Goal: Task Accomplishment & Management: Use online tool/utility

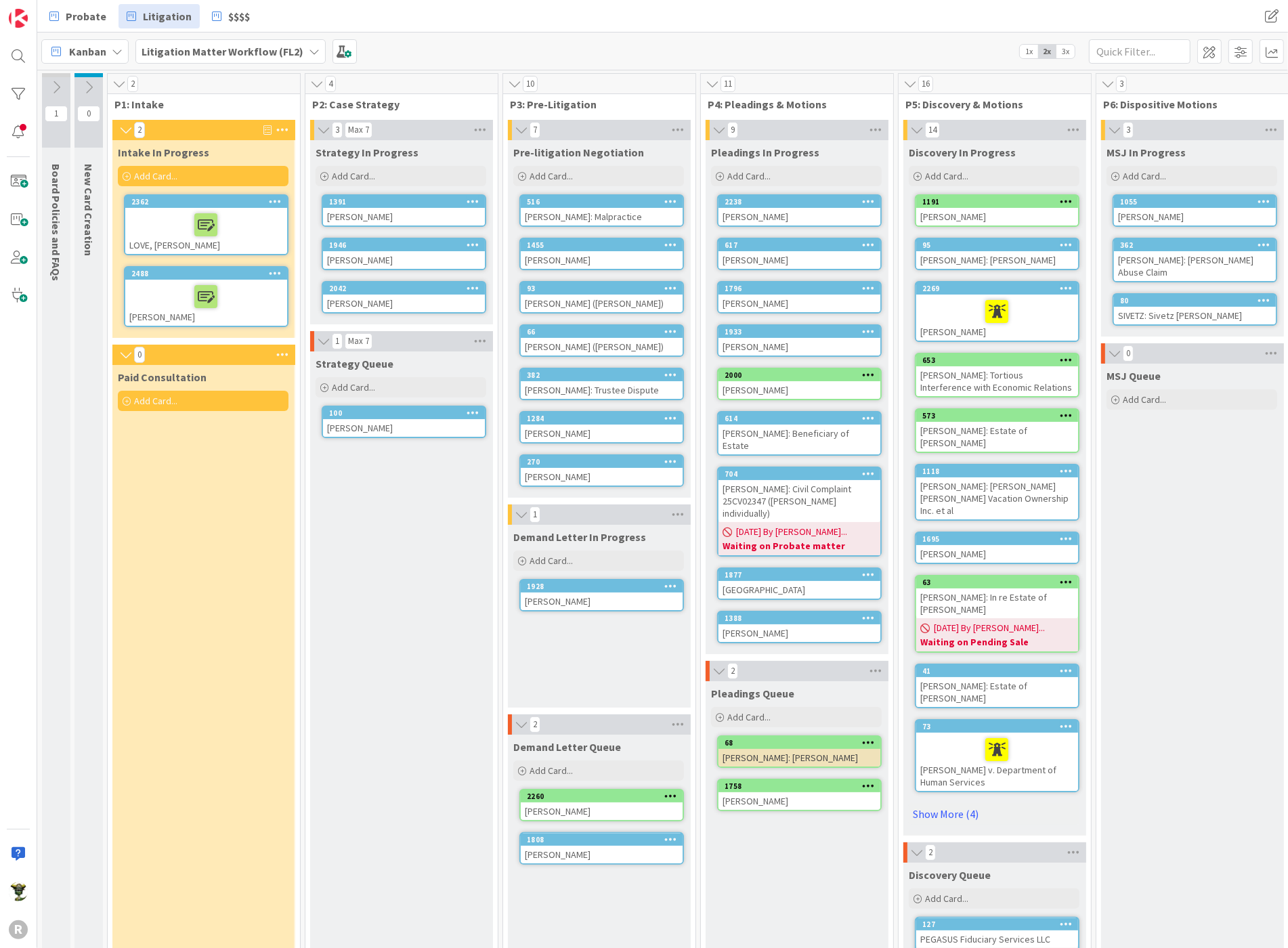
click at [220, 595] on div "Paid Consultation Add Card..." at bounding box center [203, 746] width 182 height 761
click at [181, 486] on div "Paid Consultation Add Card..." at bounding box center [203, 746] width 182 height 761
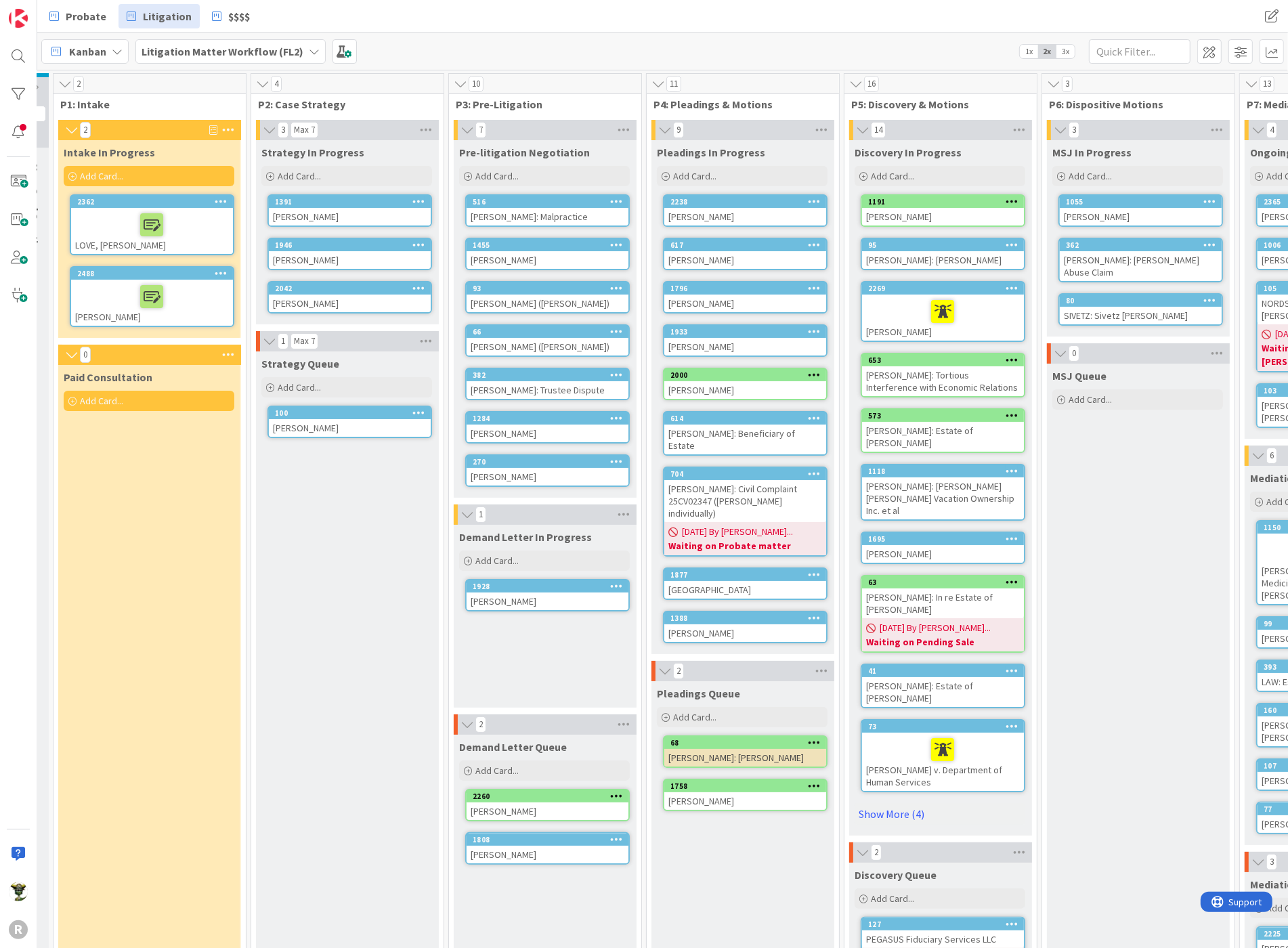
scroll to position [0, 53]
click at [332, 4] on div "Probate Litigation $$$$" at bounding box center [397, 16] width 711 height 24
click at [80, 46] on span "Kanban" at bounding box center [88, 51] width 37 height 16
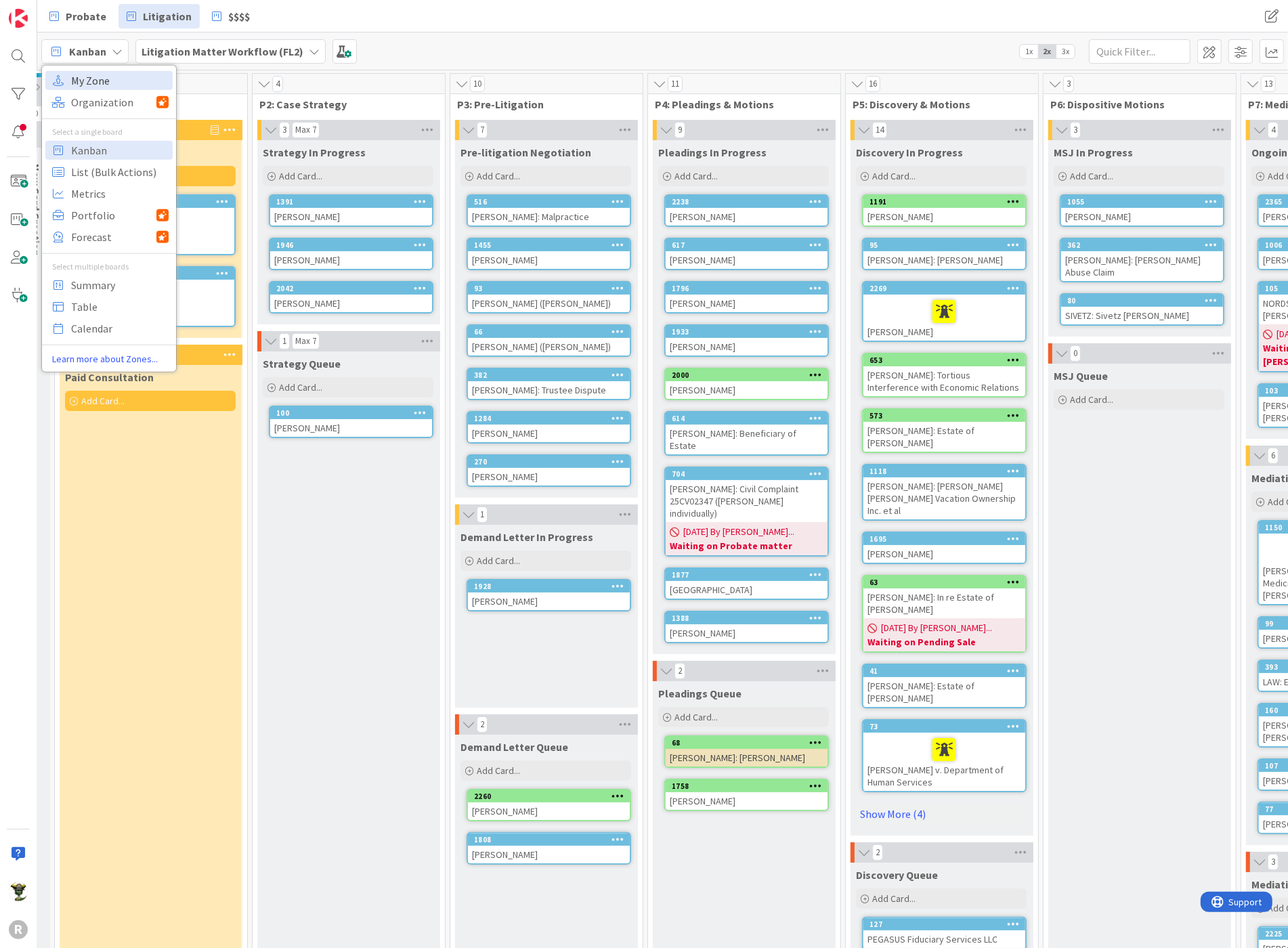
click at [89, 79] on span "My Zone" at bounding box center [119, 80] width 97 height 20
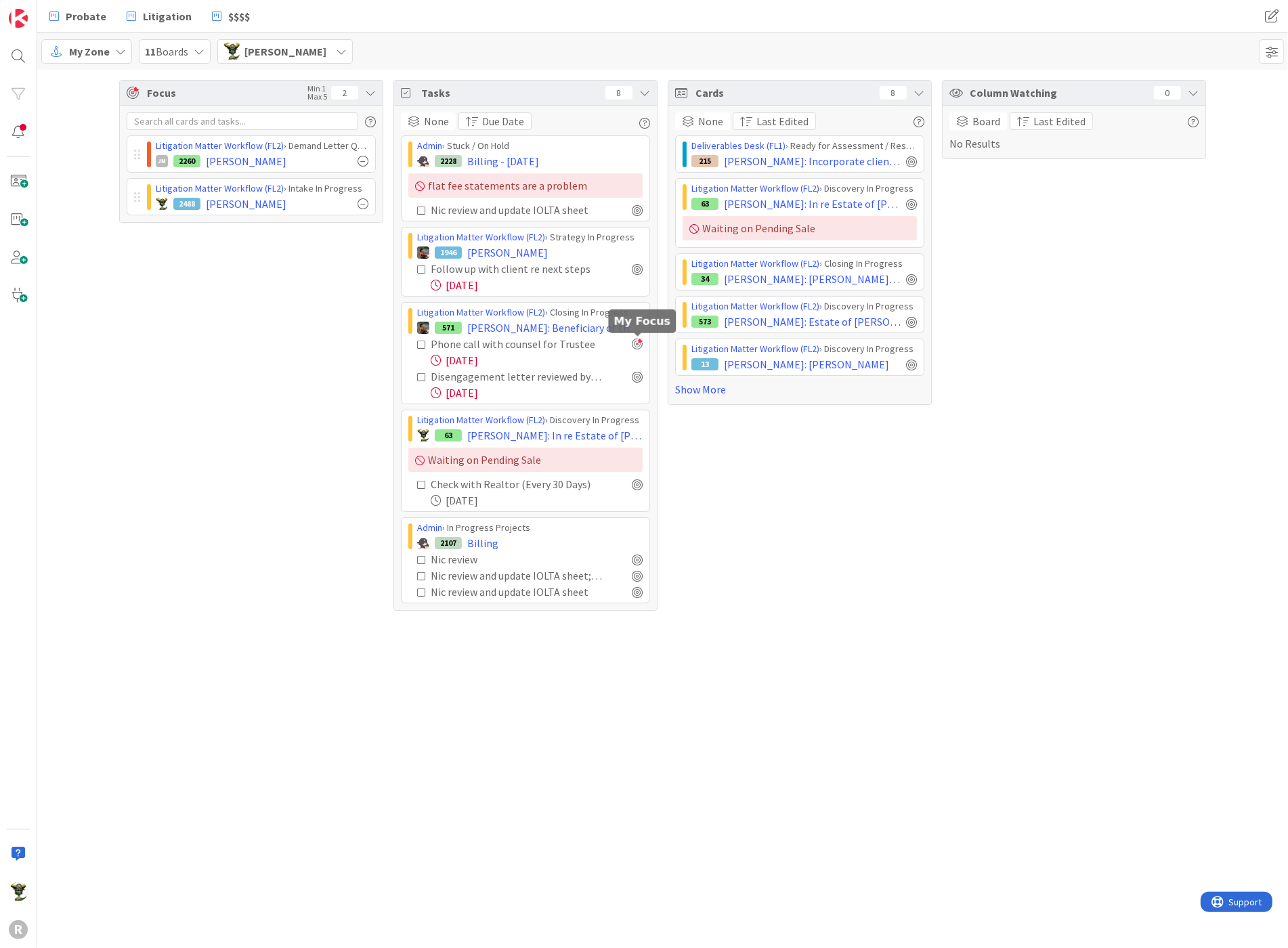
click at [636, 342] on div at bounding box center [637, 344] width 11 height 11
click at [638, 373] on div at bounding box center [637, 376] width 11 height 11
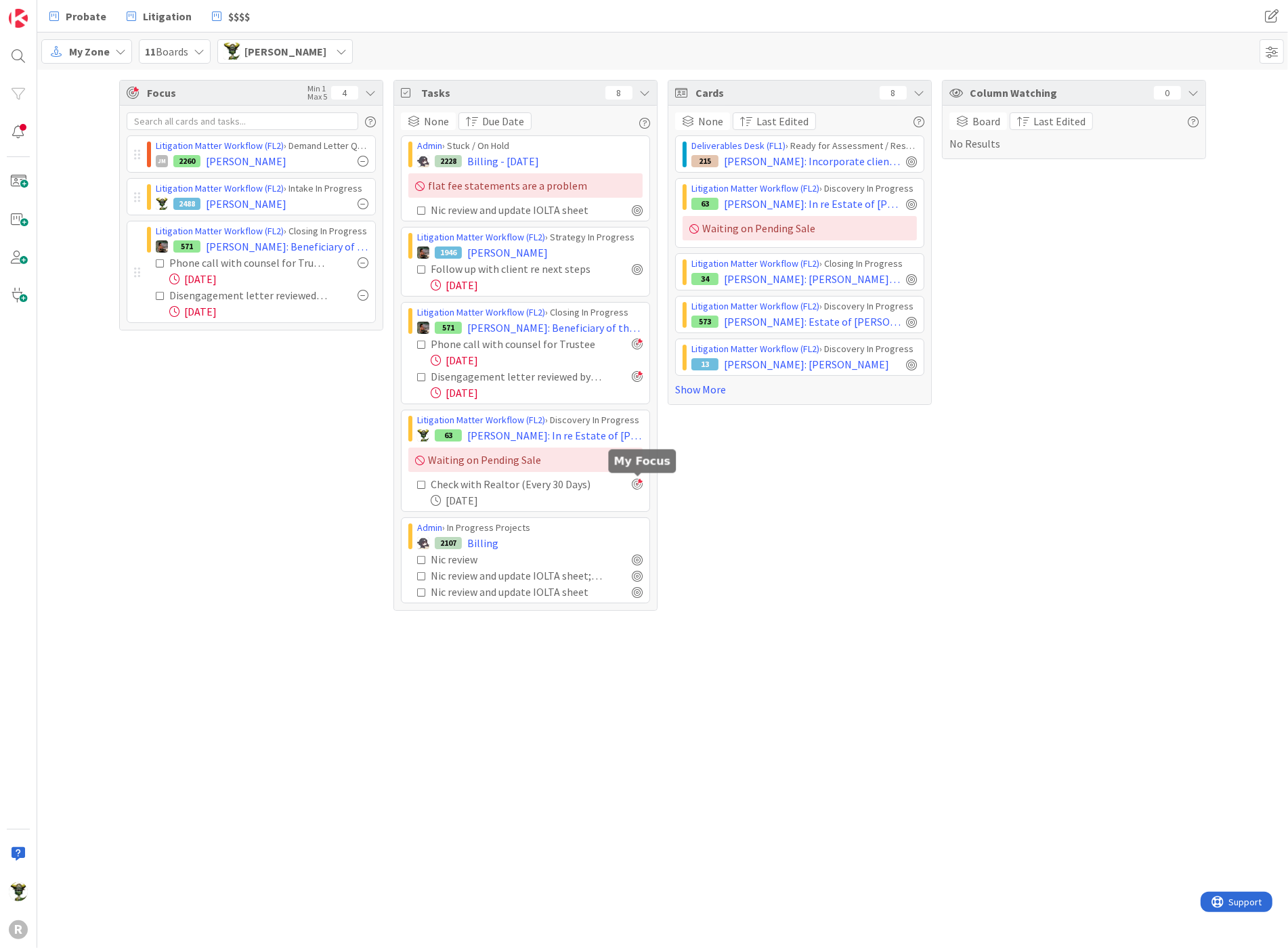
click at [635, 480] on div at bounding box center [637, 484] width 11 height 11
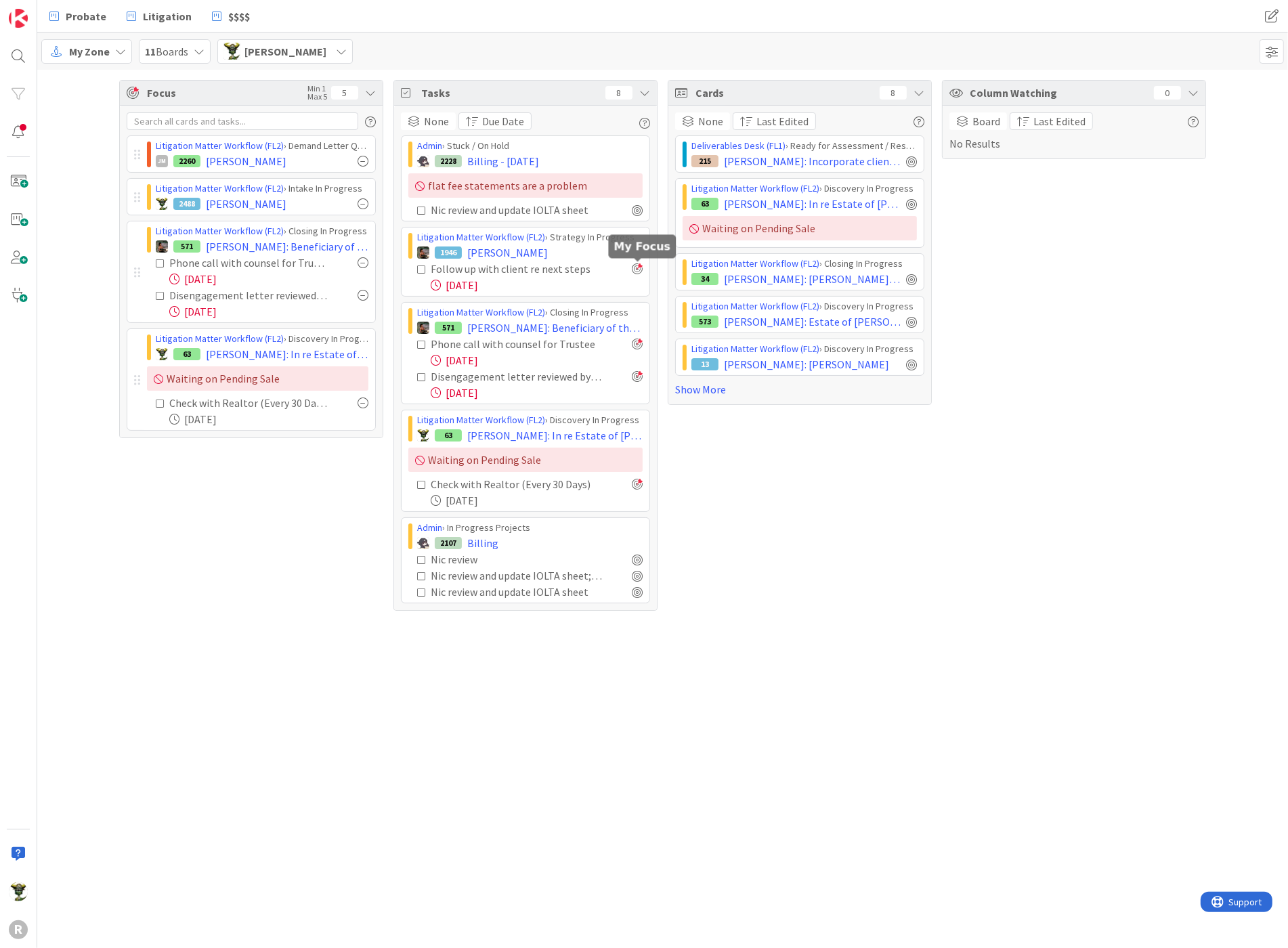
click at [635, 265] on div at bounding box center [637, 269] width 11 height 11
click at [303, 711] on div "Focus Min 1 Max 5 6 Litigation Matter Workflow (FL2) › Demand Letter Queue JM 2…" at bounding box center [663, 509] width 1251 height 879
click at [1009, 710] on div "Focus Min 1 Max 5 6 Litigation Matter Workflow (FL2) › Demand Letter Queue JM 2…" at bounding box center [663, 509] width 1251 height 879
click at [1032, 372] on div "Column Watching 0 Board Last Edited No Results" at bounding box center [1074, 345] width 264 height 531
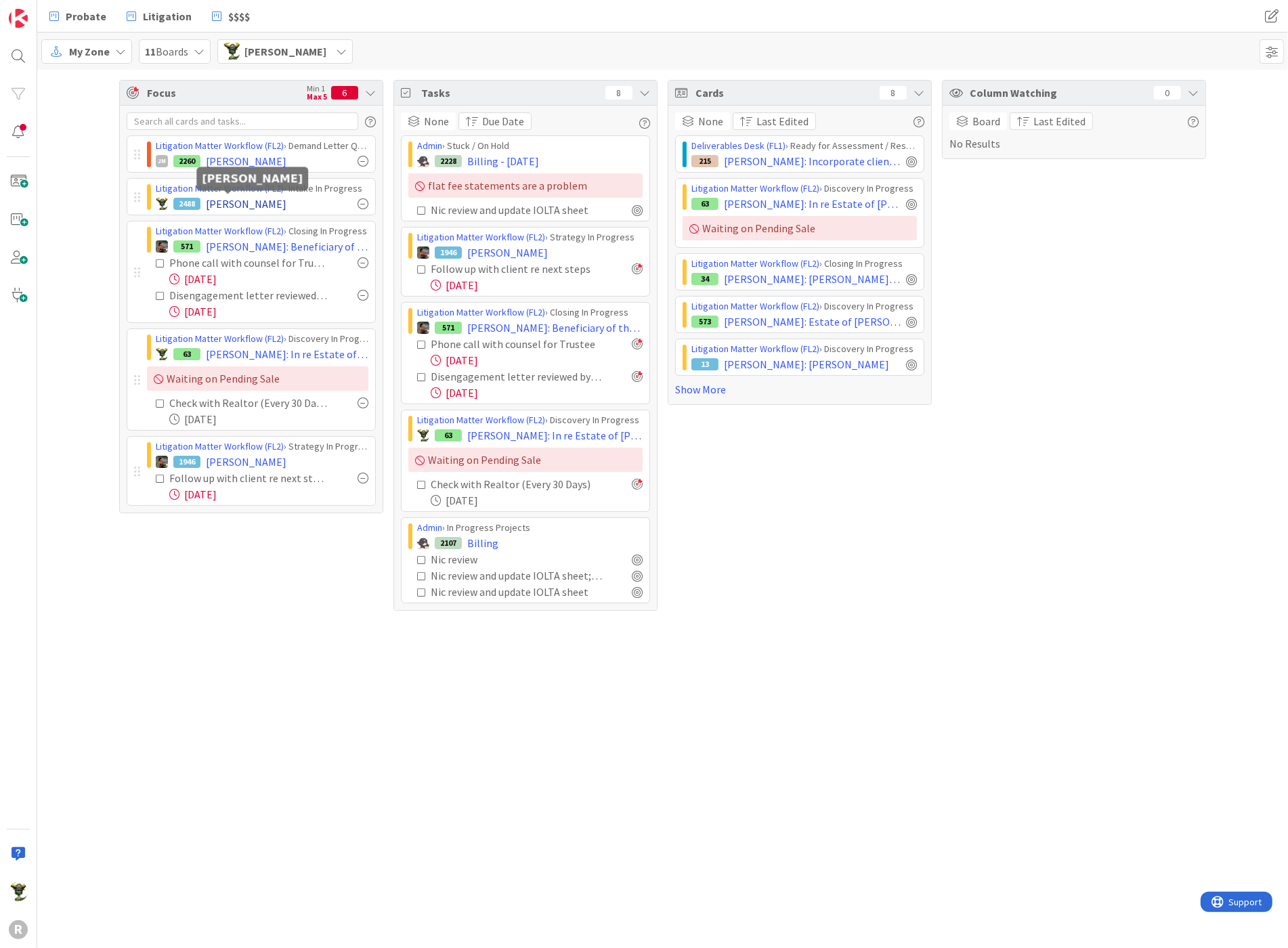
click at [220, 199] on span "[PERSON_NAME]" at bounding box center [246, 204] width 81 height 16
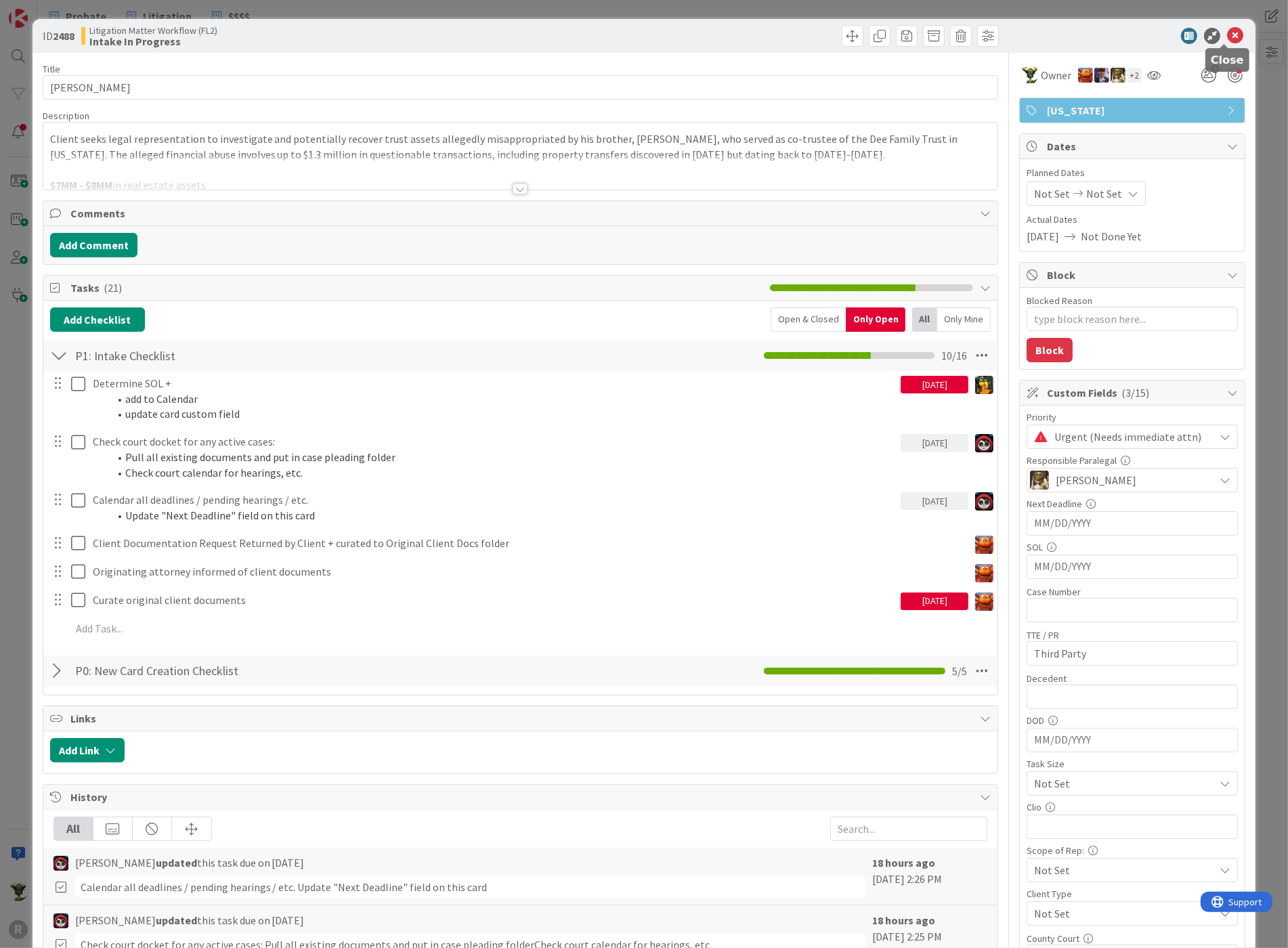
click at [1227, 35] on icon at bounding box center [1235, 36] width 16 height 16
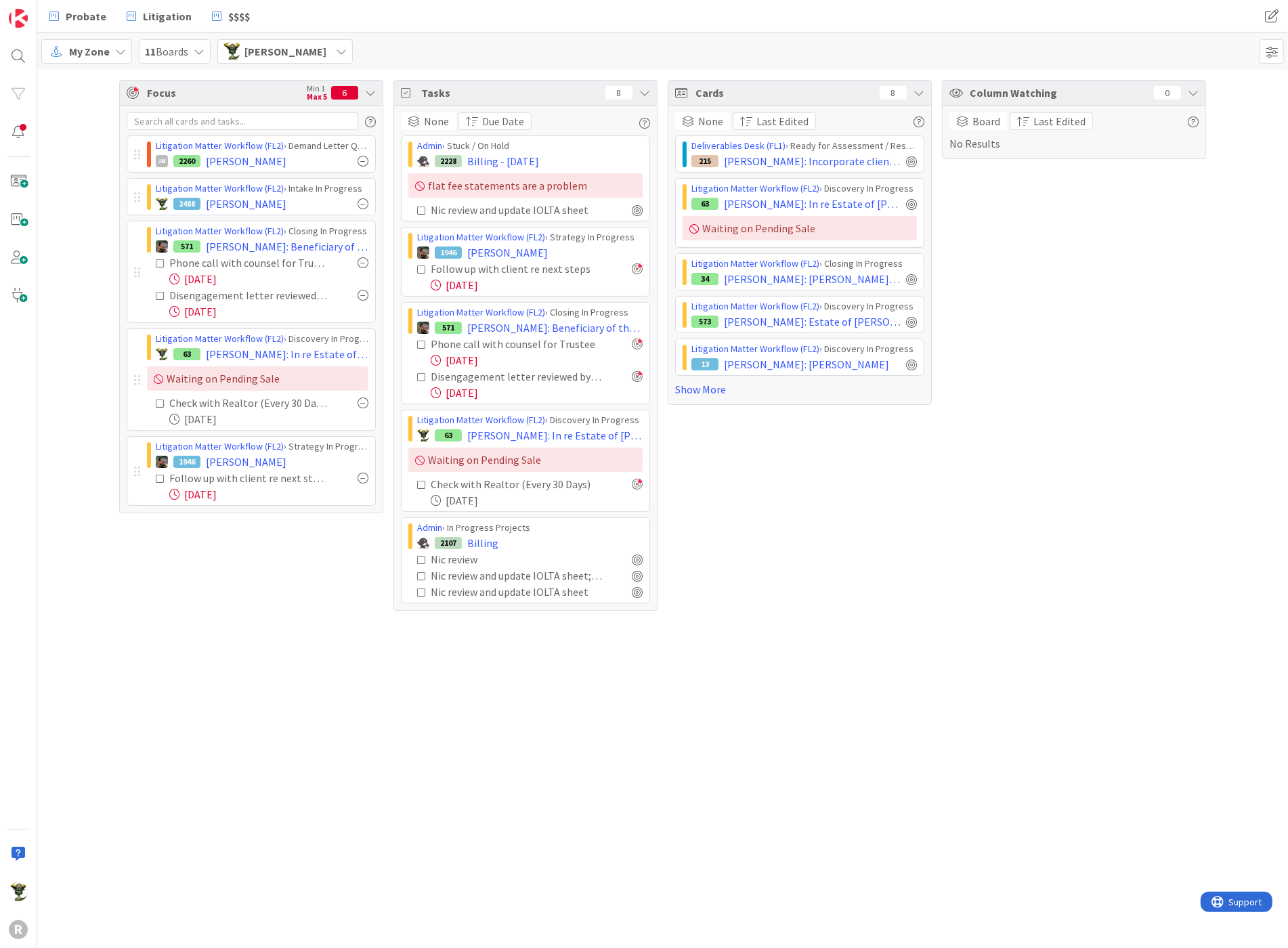
click at [437, 687] on div "Focus Min 1 Max 5 6 Litigation Matter Workflow (FL2) › Demand Letter Queue JM 2…" at bounding box center [663, 509] width 1251 height 879
click at [149, 19] on span "Litigation" at bounding box center [167, 16] width 49 height 16
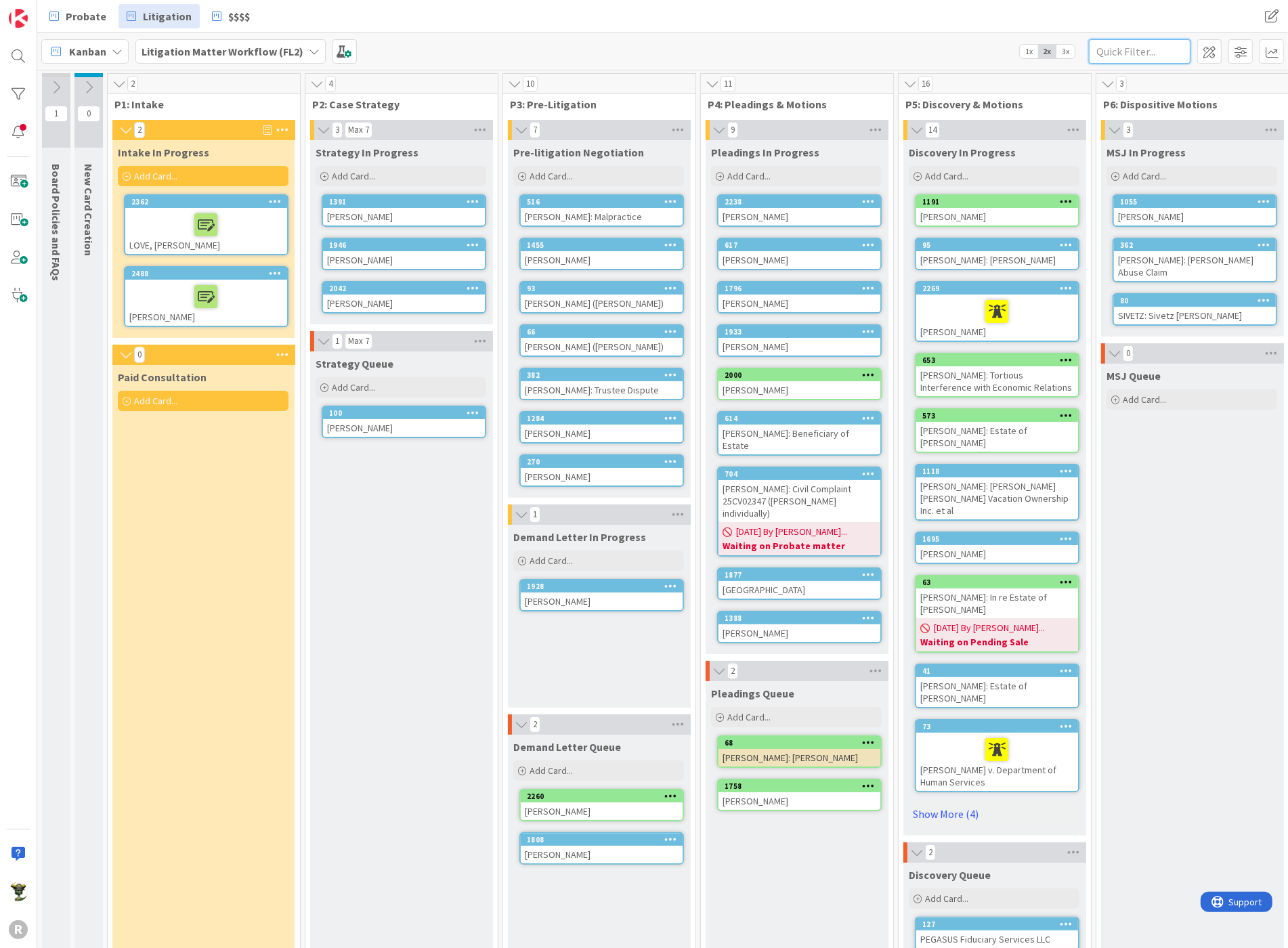
click at [1147, 39] on input "text" at bounding box center [1139, 51] width 101 height 24
click at [972, 310] on div at bounding box center [996, 312] width 154 height 29
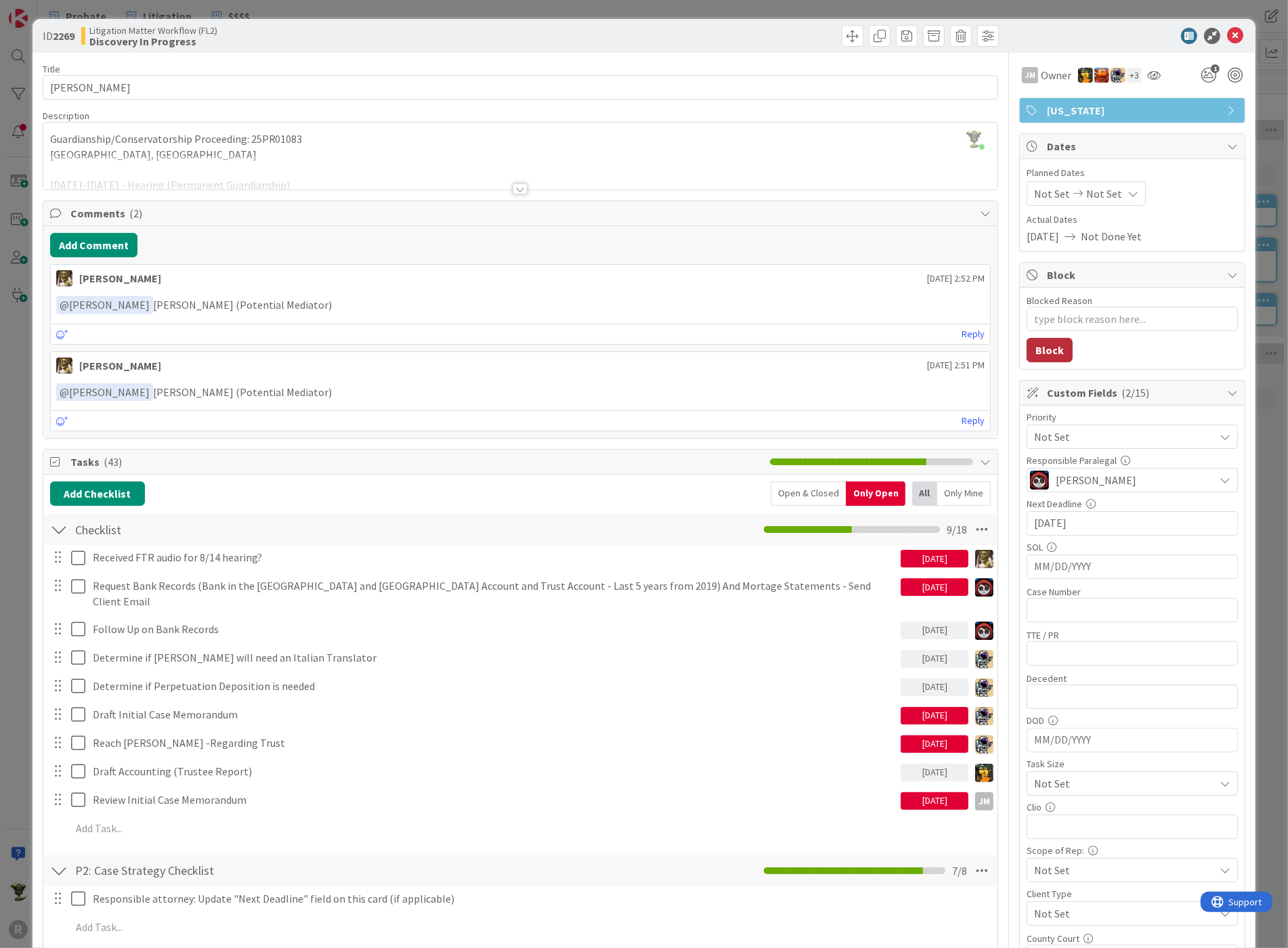
click at [1046, 350] on button "Block" at bounding box center [1049, 350] width 46 height 24
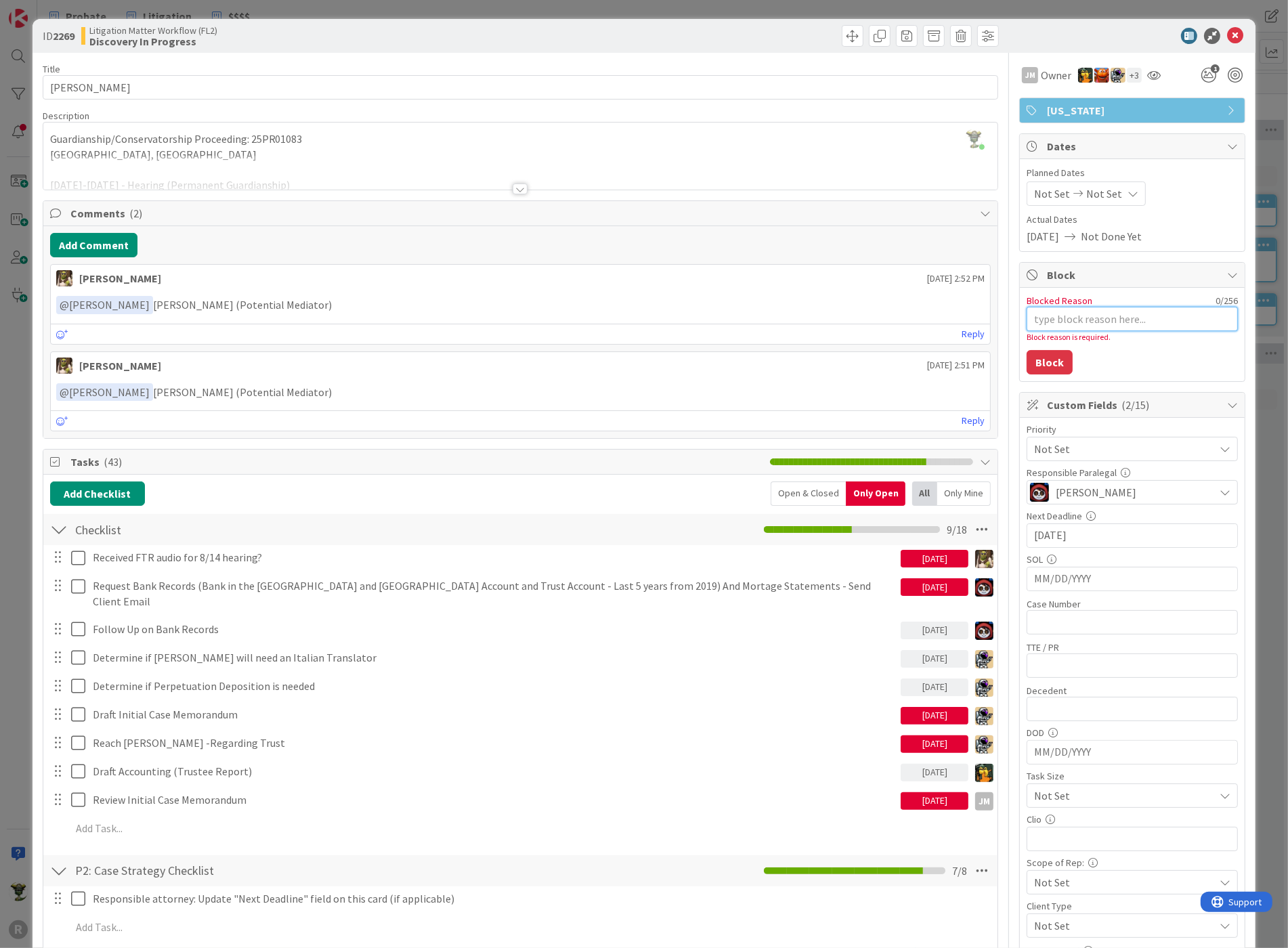
click at [1064, 312] on textarea "Blocked Reason" at bounding box center [1132, 319] width 212 height 24
type textarea "x"
type textarea "S"
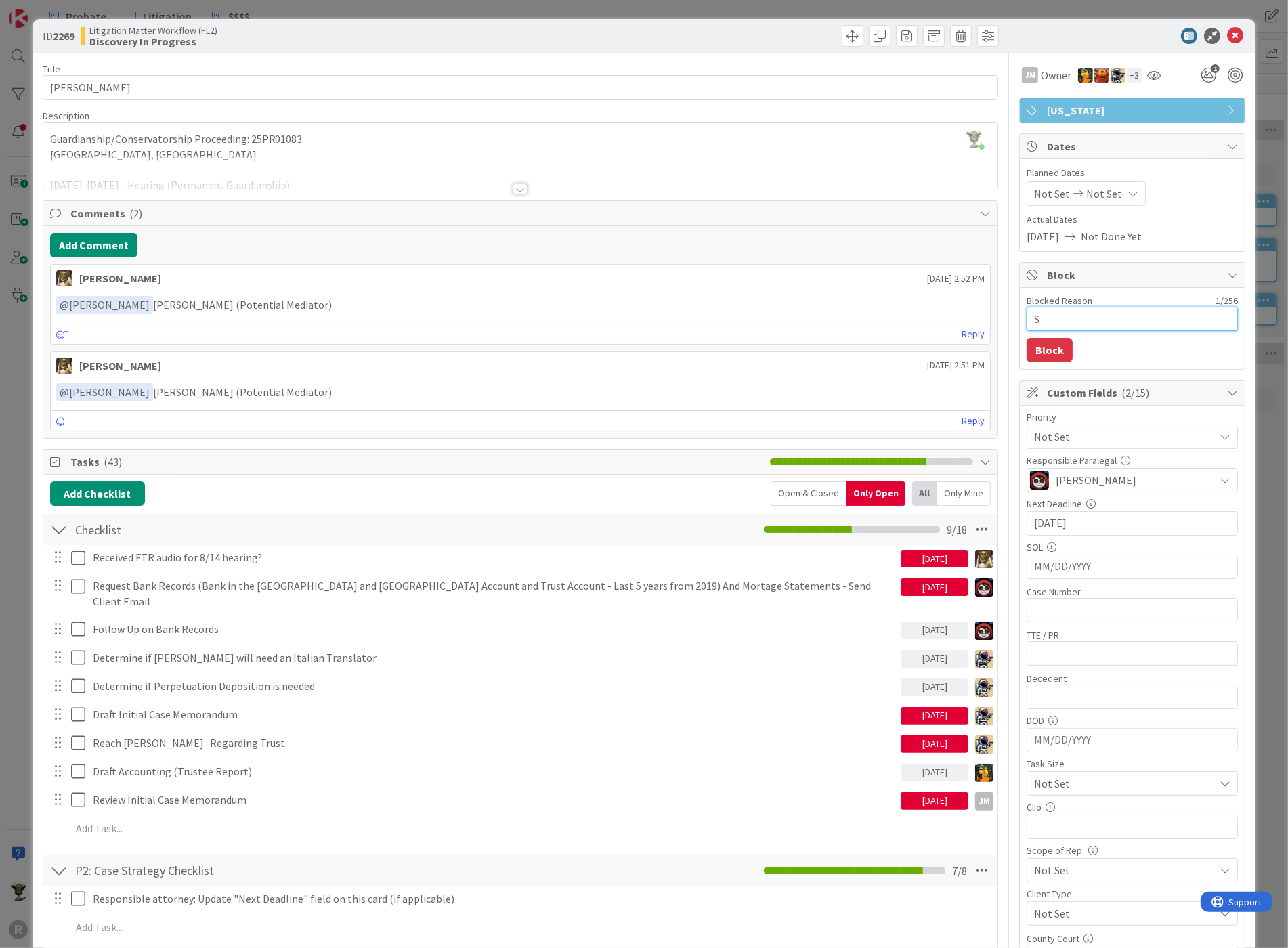
type textarea "x"
type textarea "St"
type textarea "x"
type textarea "Sto"
type textarea "x"
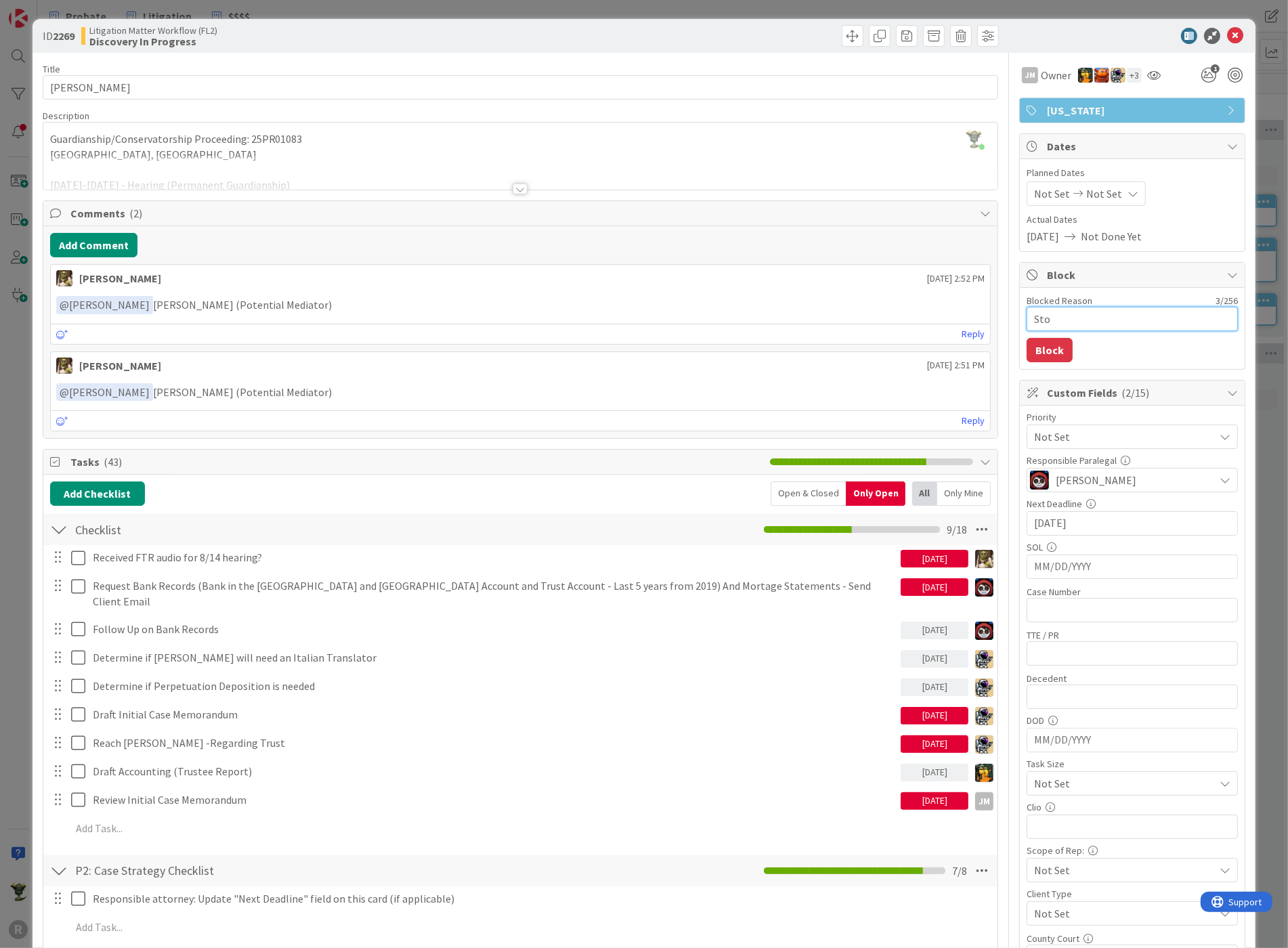
type textarea "Stop"
type textarea "x"
type textarea "Stop"
type textarea "x"
type textarea "Stop a"
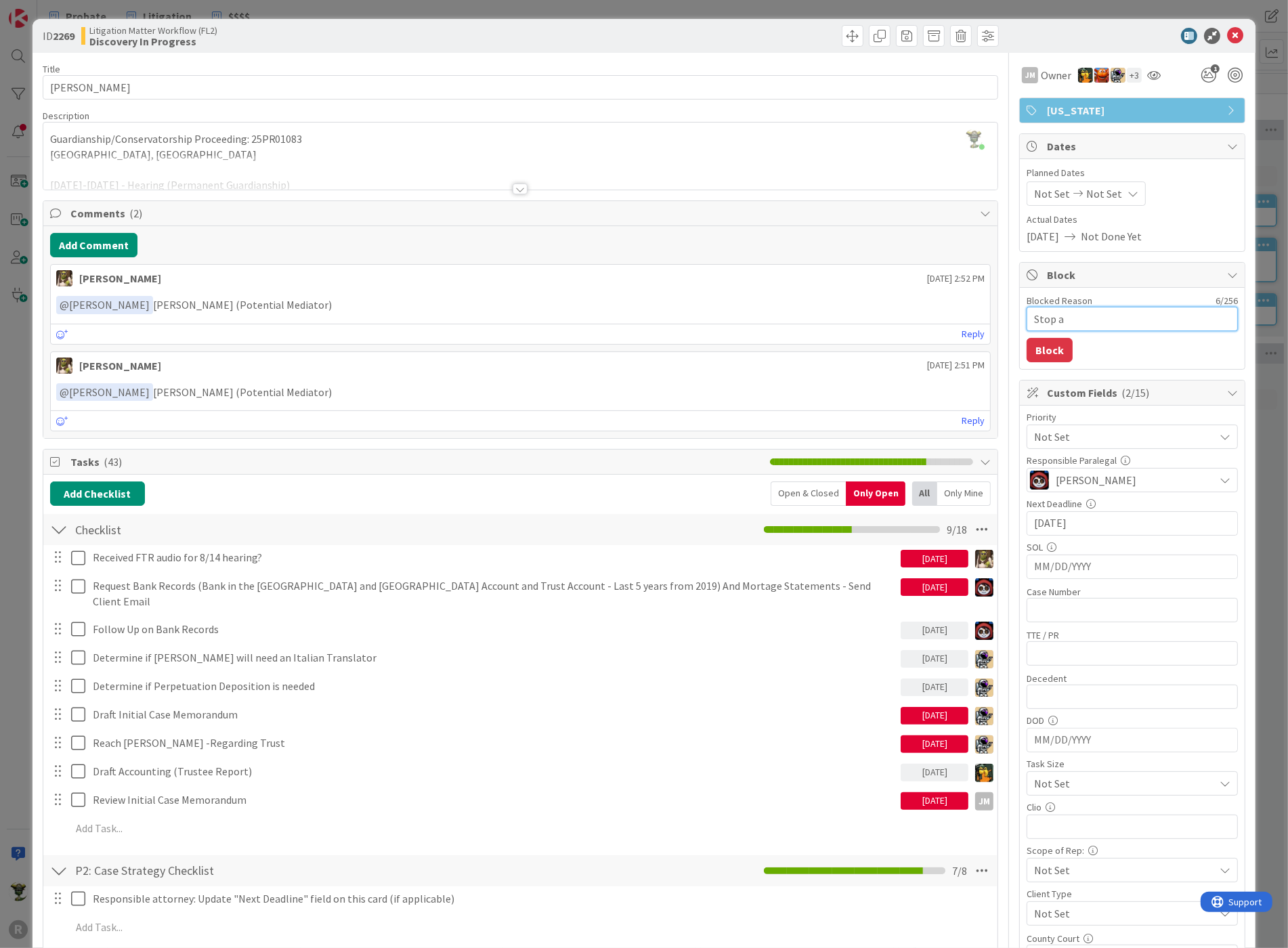
type textarea "x"
type textarea "Stop al"
type textarea "x"
type textarea "Stop all"
type textarea "x"
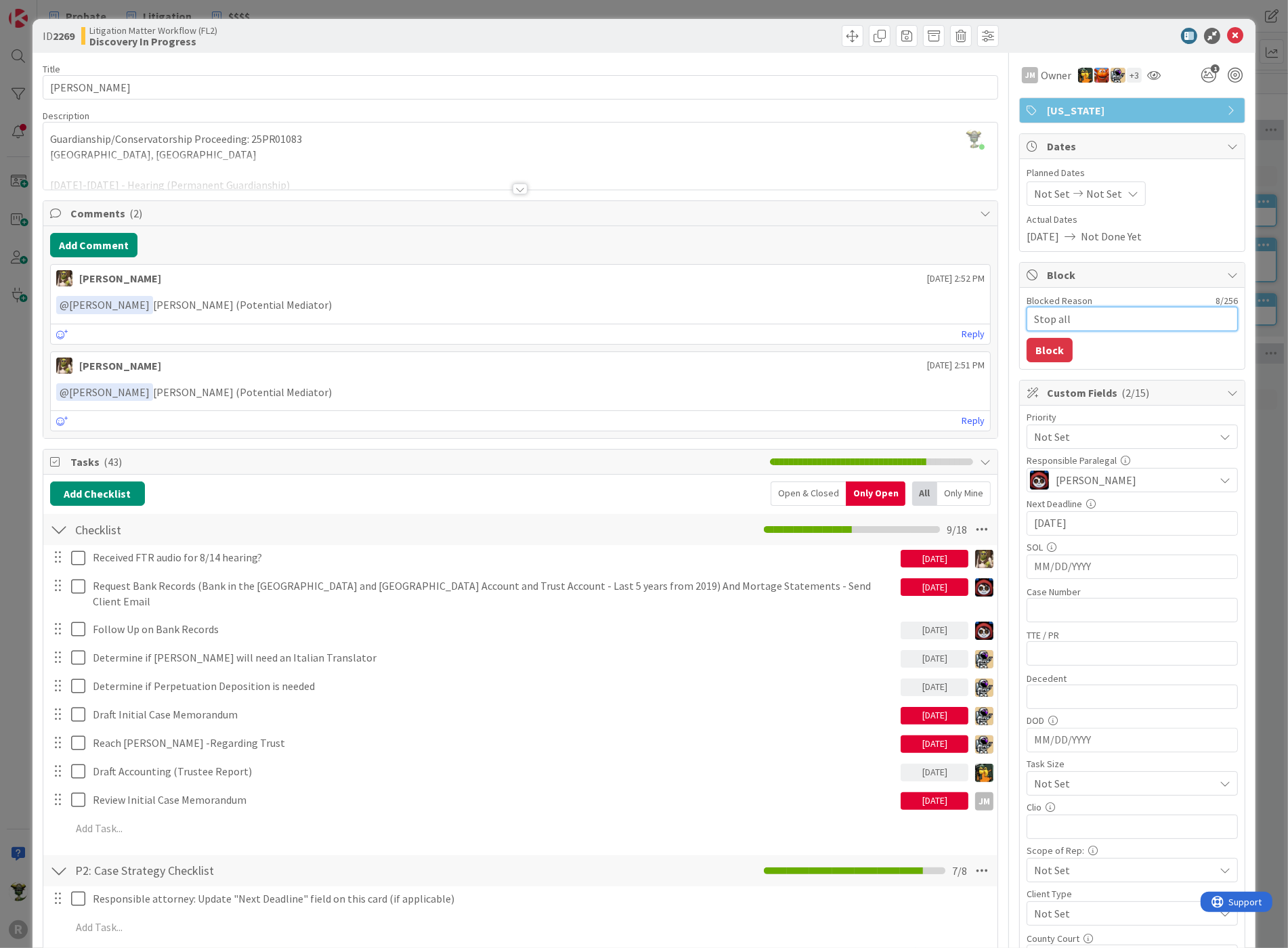
type textarea "Stop all"
type textarea "x"
type textarea "Stop all b"
type textarea "x"
type textarea "Stop all bi"
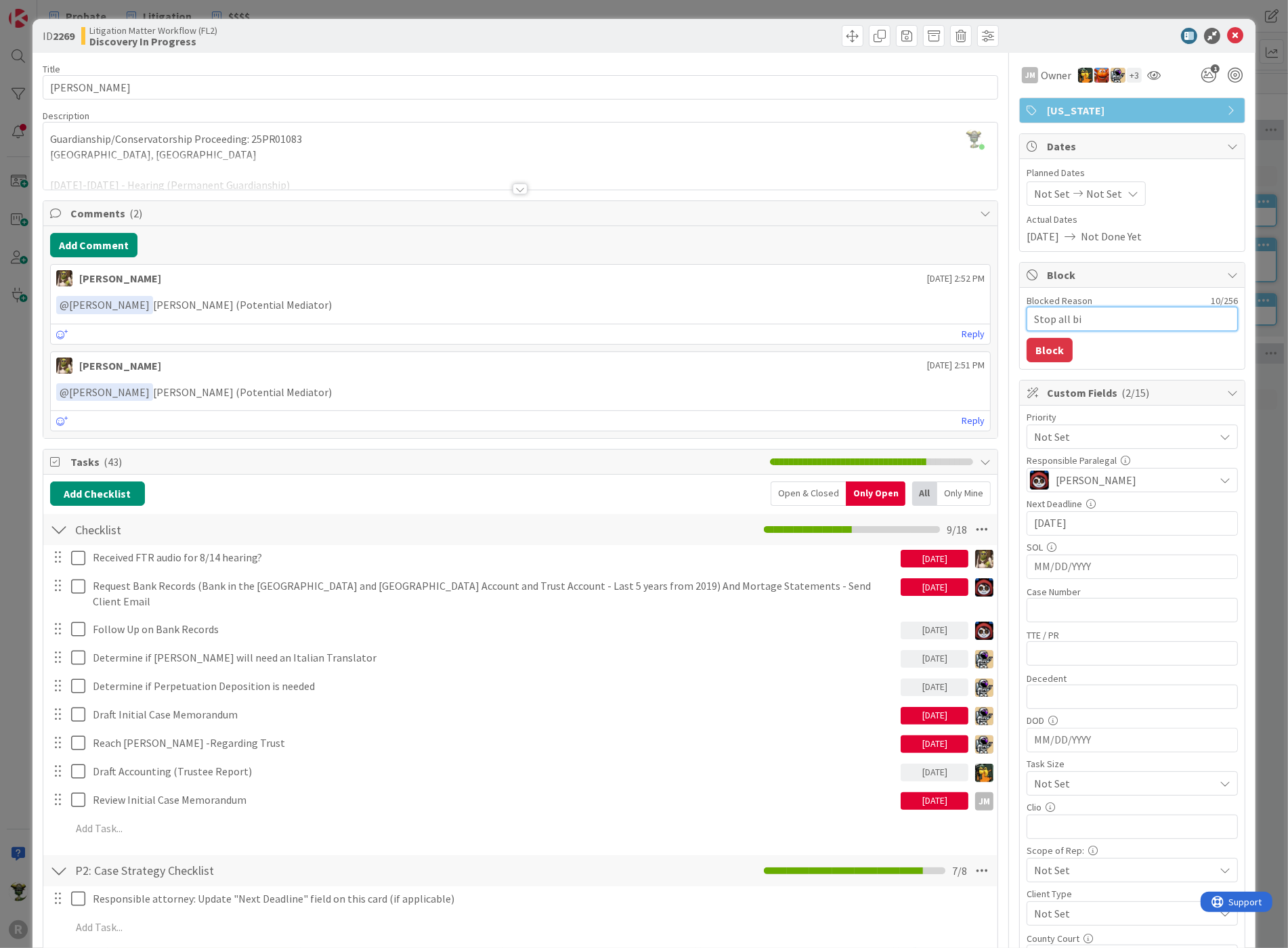
type textarea "x"
type textarea "Stop all bil"
type textarea "x"
type textarea "Stop all bill"
type textarea "x"
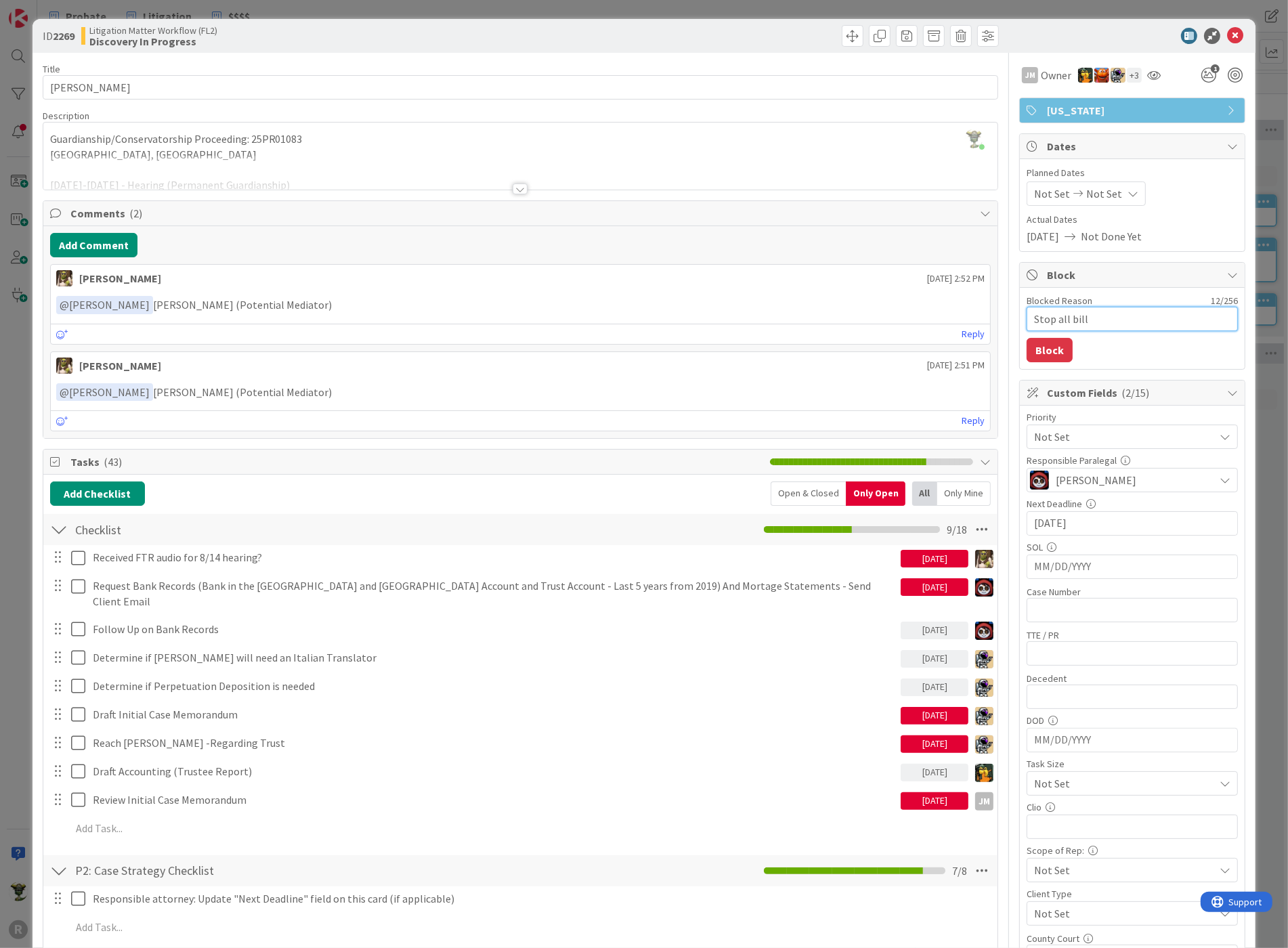
type textarea "Stop all billi"
type textarea "x"
type textarea "Stop all billing"
type textarea "x"
type textarea "Stop all billing"
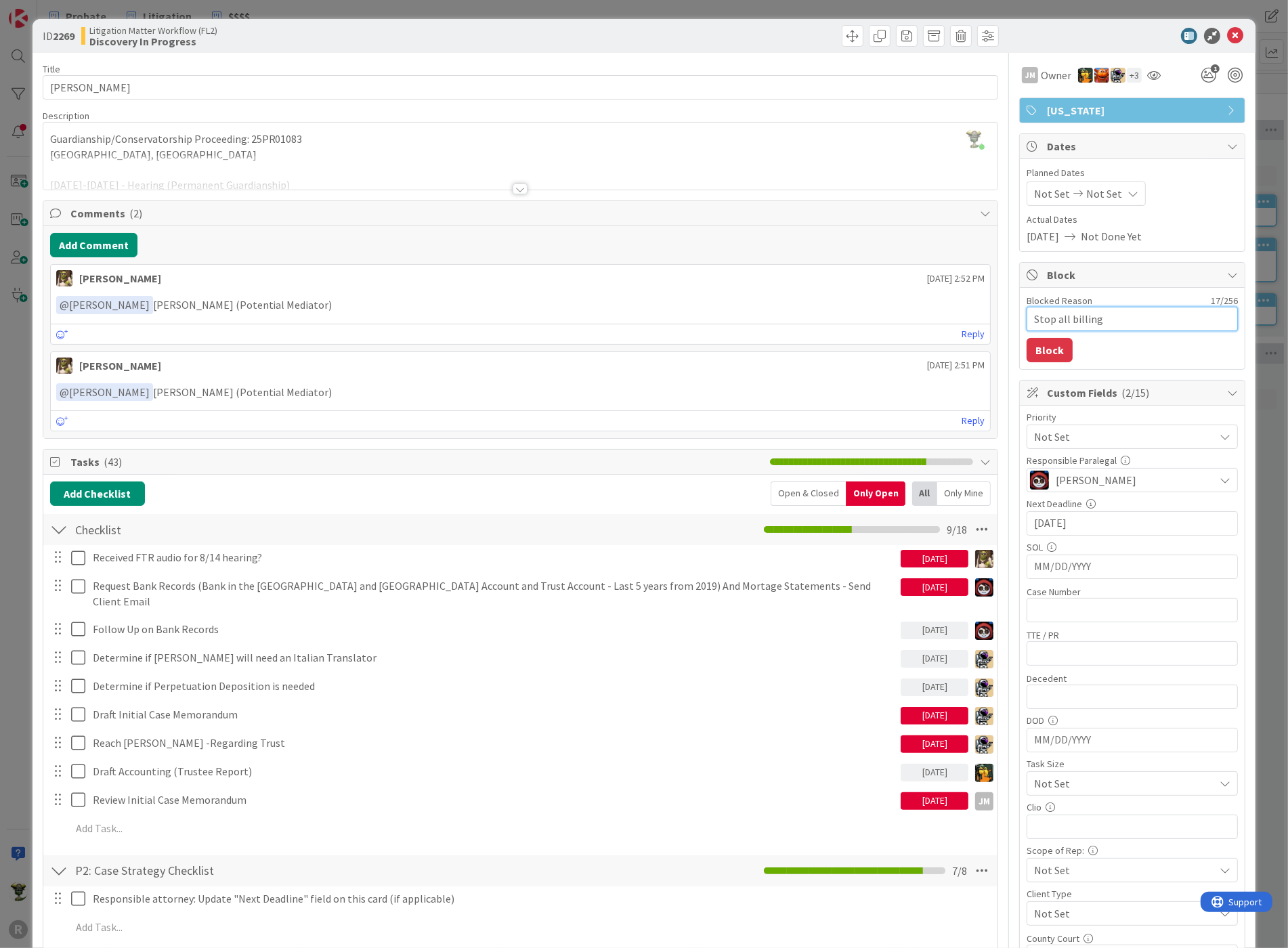
type textarea "x"
type textarea "Stop all billing u"
type textarea "x"
type textarea "Stop all billing un"
type textarea "x"
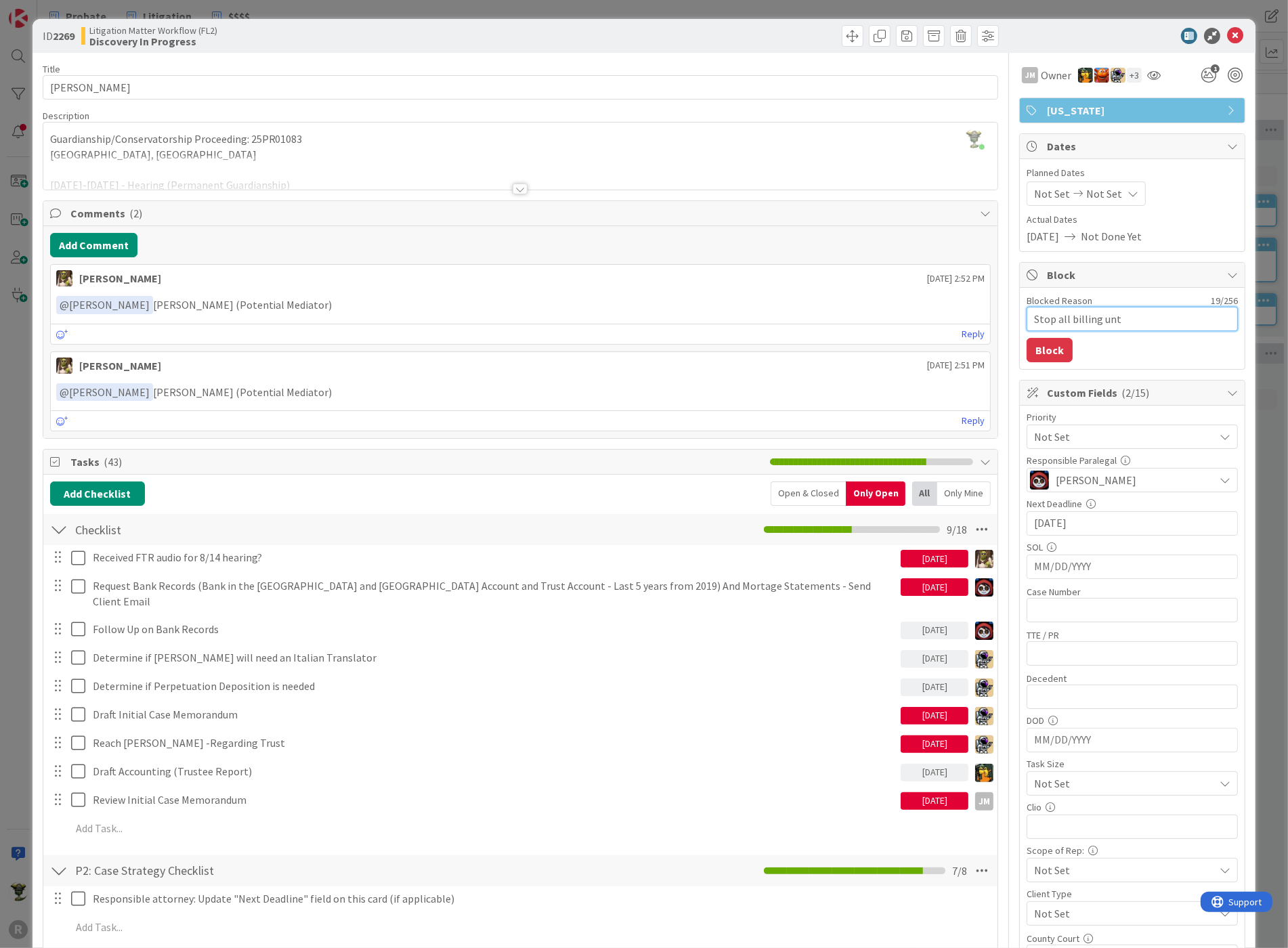
type textarea "Stop all billing unti"
type textarea "x"
type textarea "Stop all billing unti"
type textarea "x"
type textarea "Stop all billing unti"
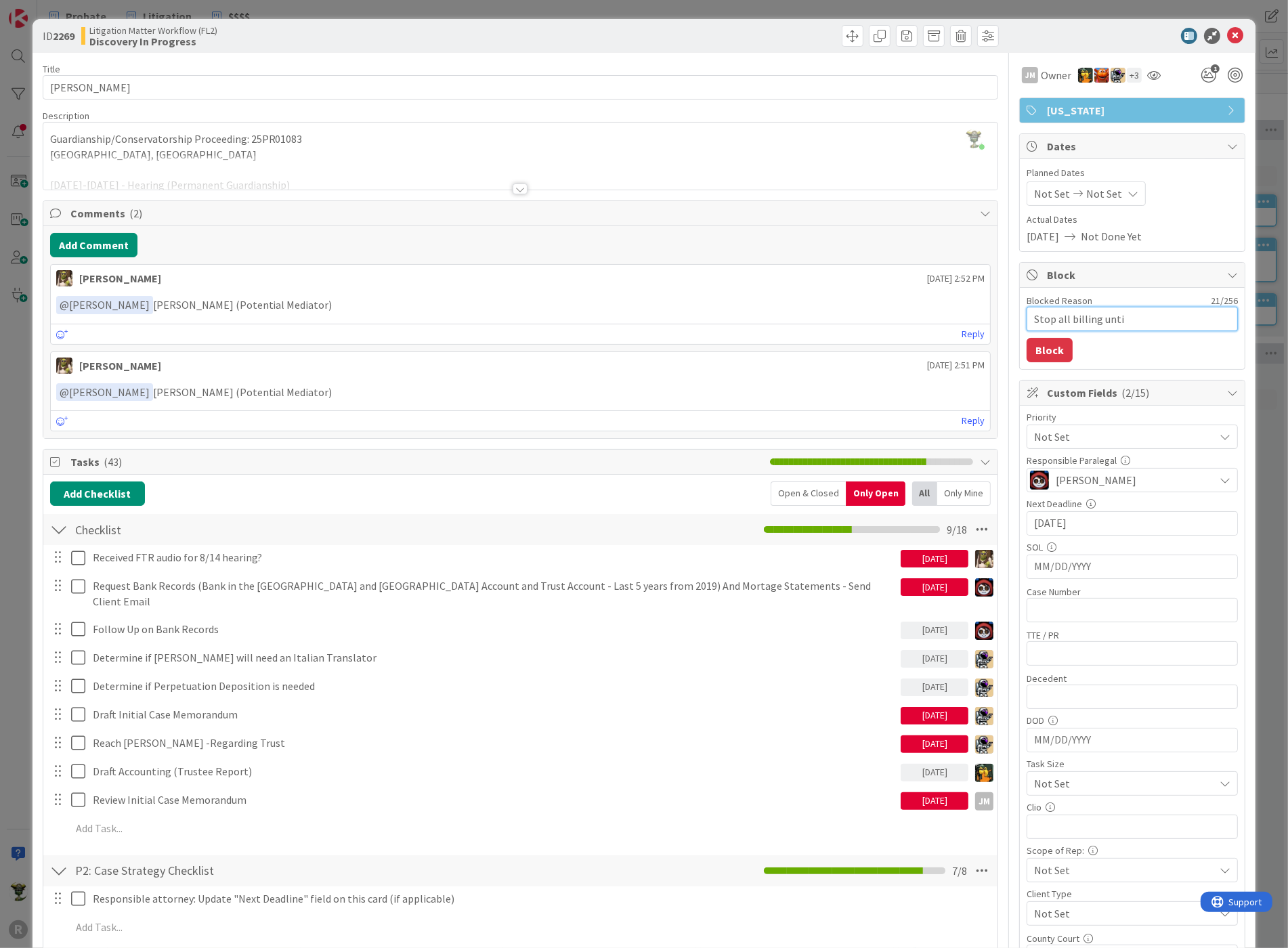
type textarea "x"
type textarea "Stop all billing until"
type textarea "x"
type textarea "Stop all billing until"
type textarea "x"
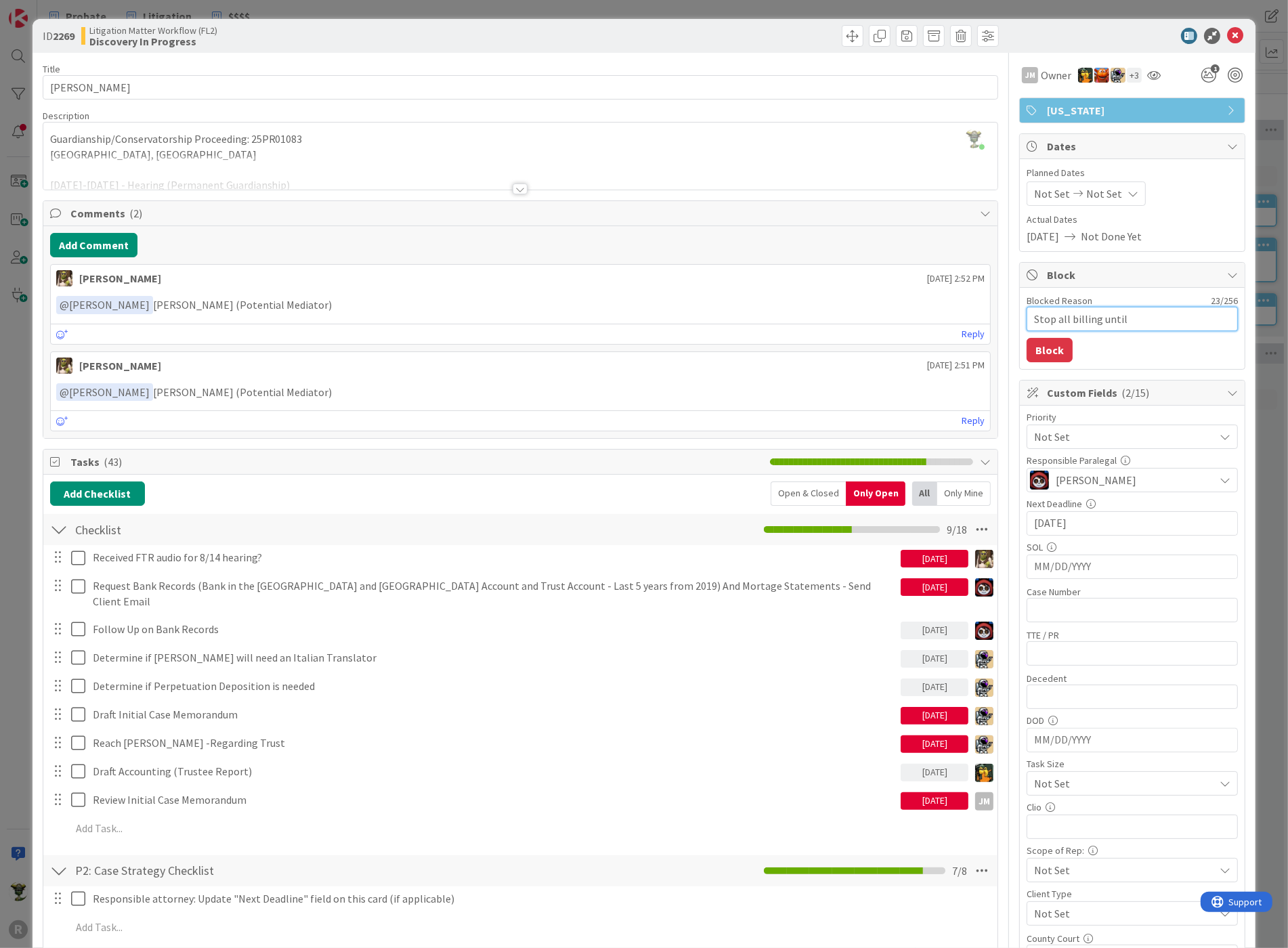
type textarea "Stop all billing until c"
type textarea "x"
type textarea "Stop all billing until cl"
type textarea "x"
type textarea "Stop all billing until cli"
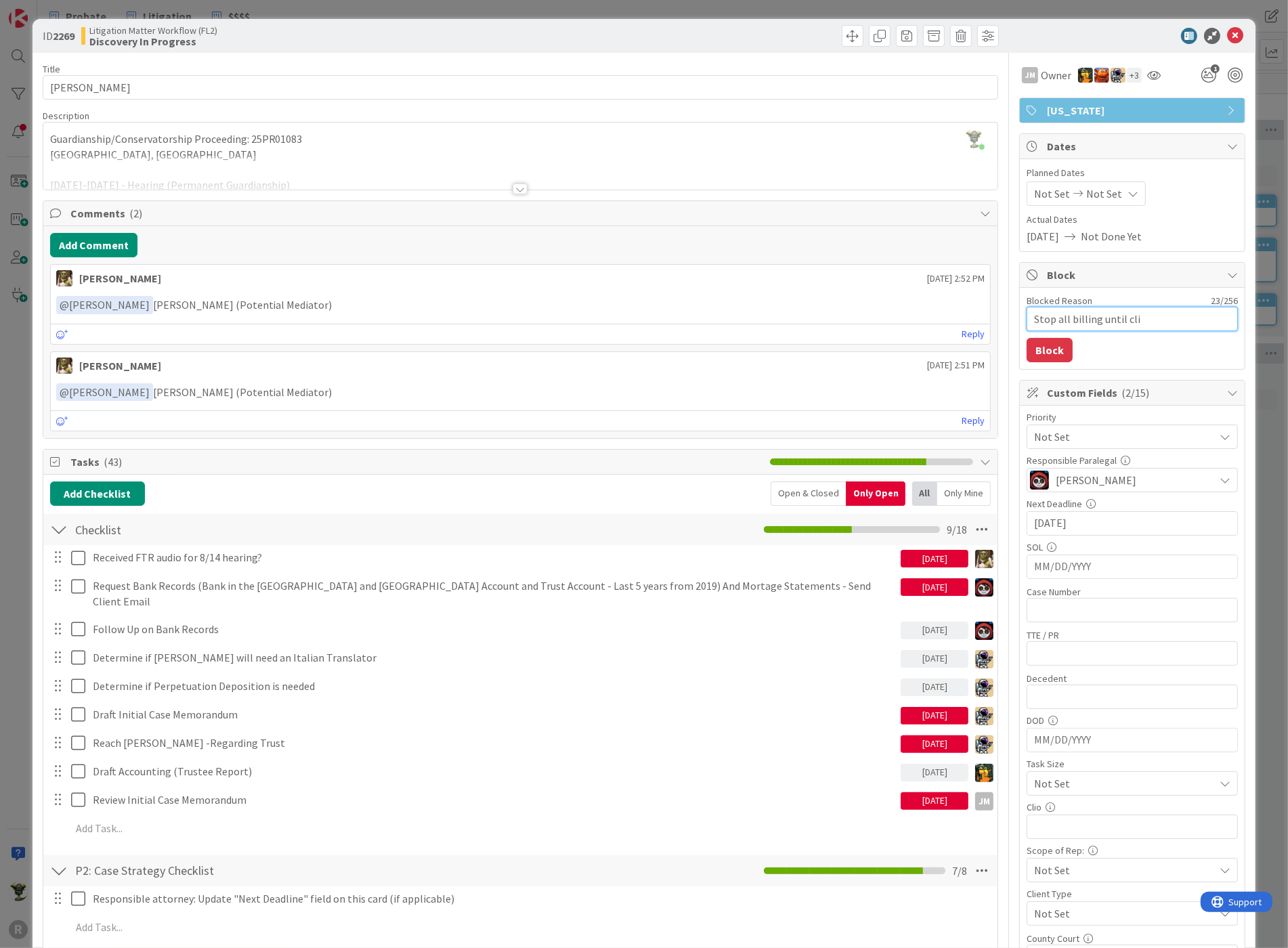
type textarea "x"
type textarea "Stop all billing until clie"
type textarea "x"
type textarea "Stop all billing until clien"
type textarea "x"
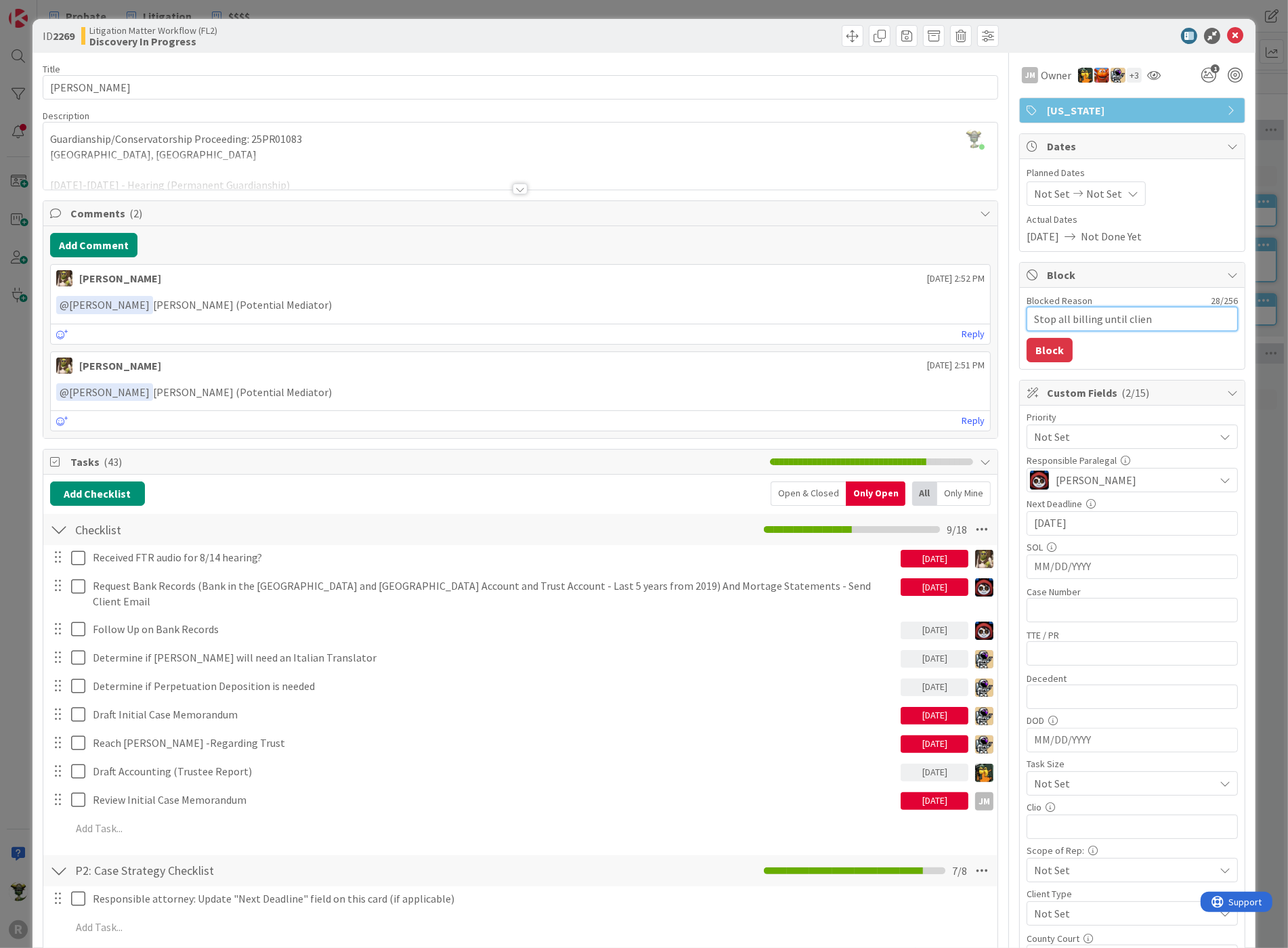
type textarea "Stop all billing until client"
type textarea "x"
type textarea "Stop all billing until client"
type textarea "x"
type textarea "Stop all billing until client"
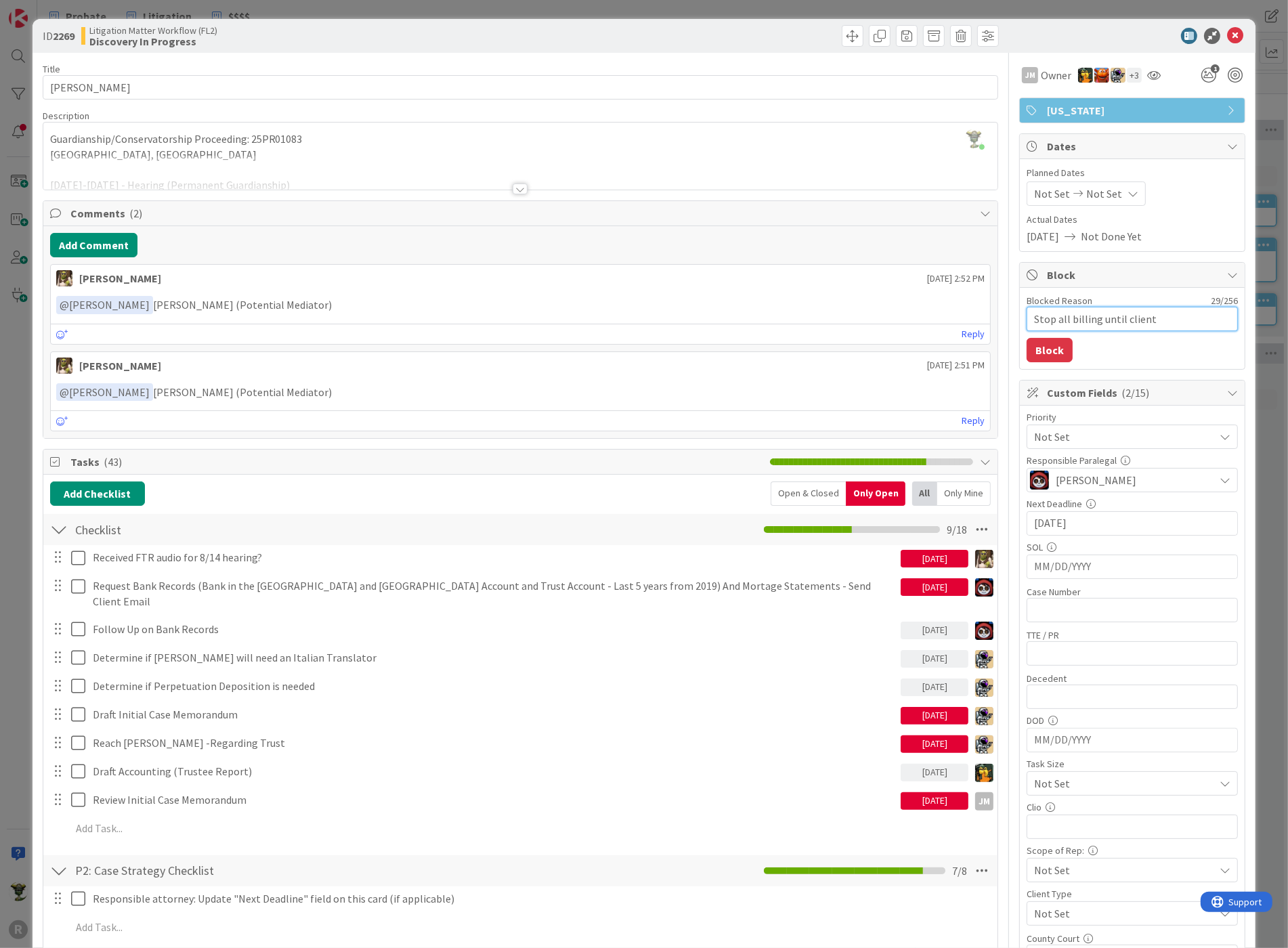
type textarea "x"
type textarea "Stop all billing until clien"
type textarea "x"
type textarea "Stop all billing until clie"
type textarea "x"
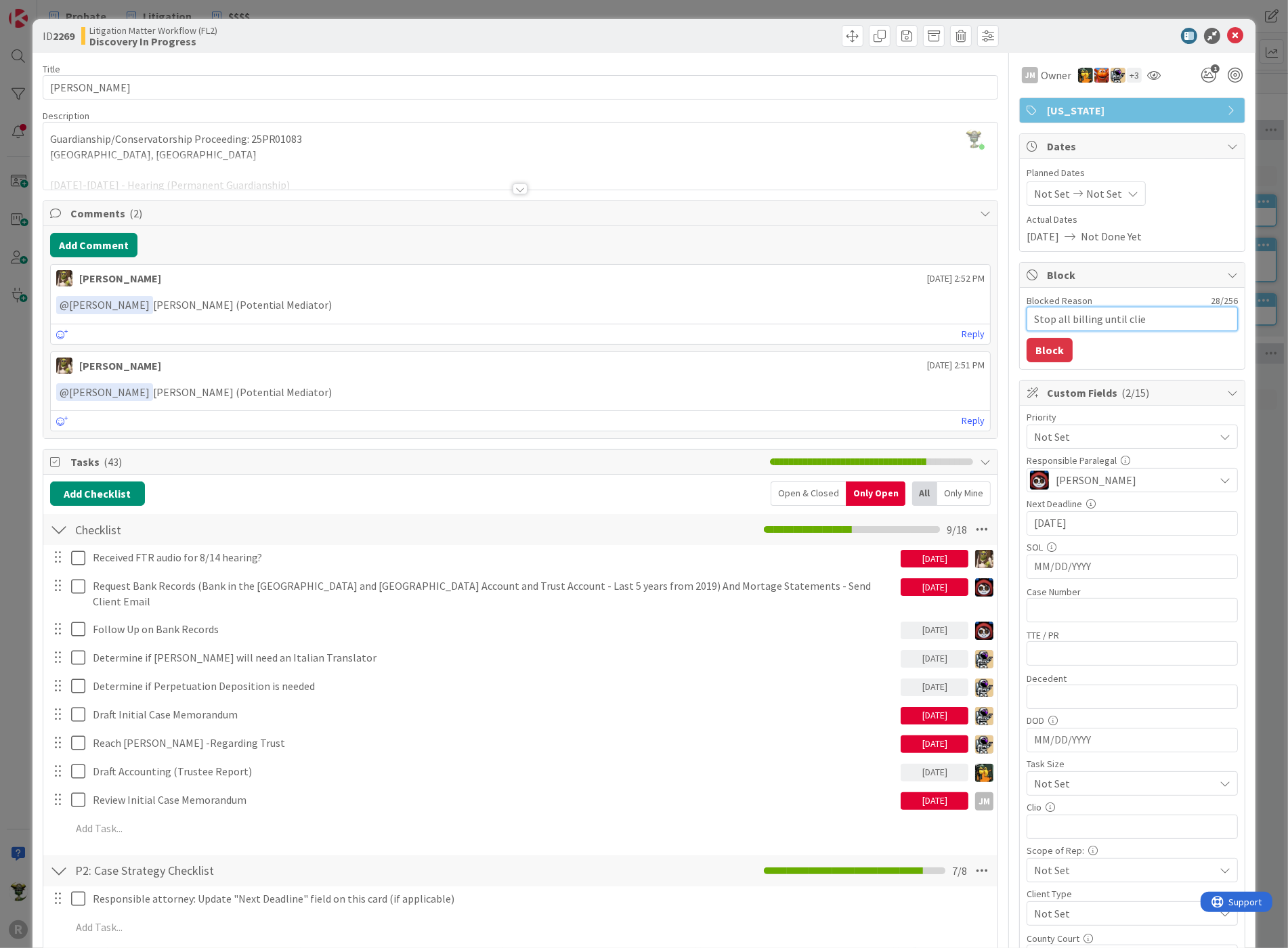
type textarea "Stop all billing until cli"
type textarea "x"
type textarea "Stop all billing until cl"
type textarea "x"
type textarea "Stop all billing until c"
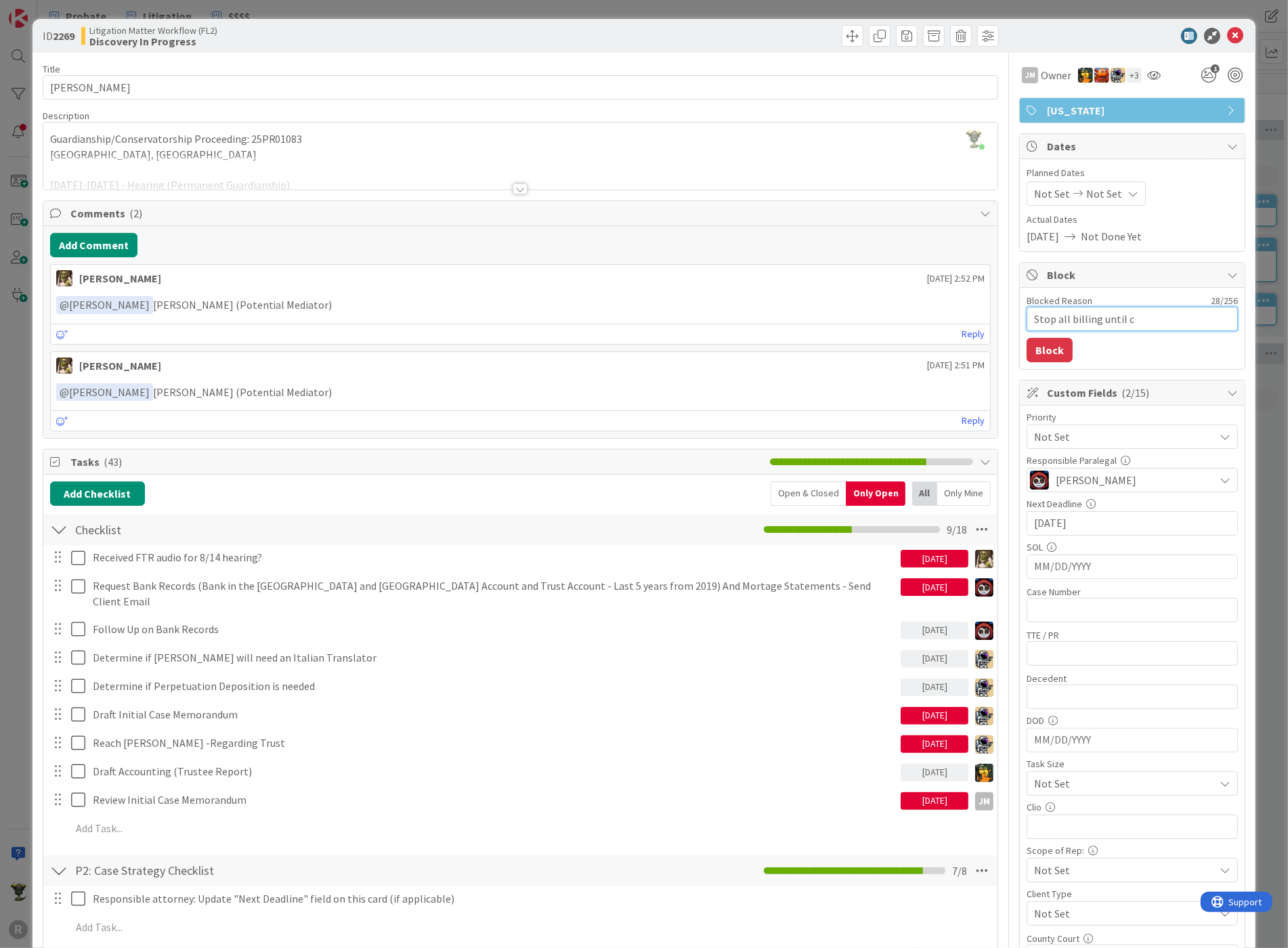
type textarea "x"
type textarea "Stop all billing until"
type textarea "x"
type textarea "Stop all billing until"
type textarea "x"
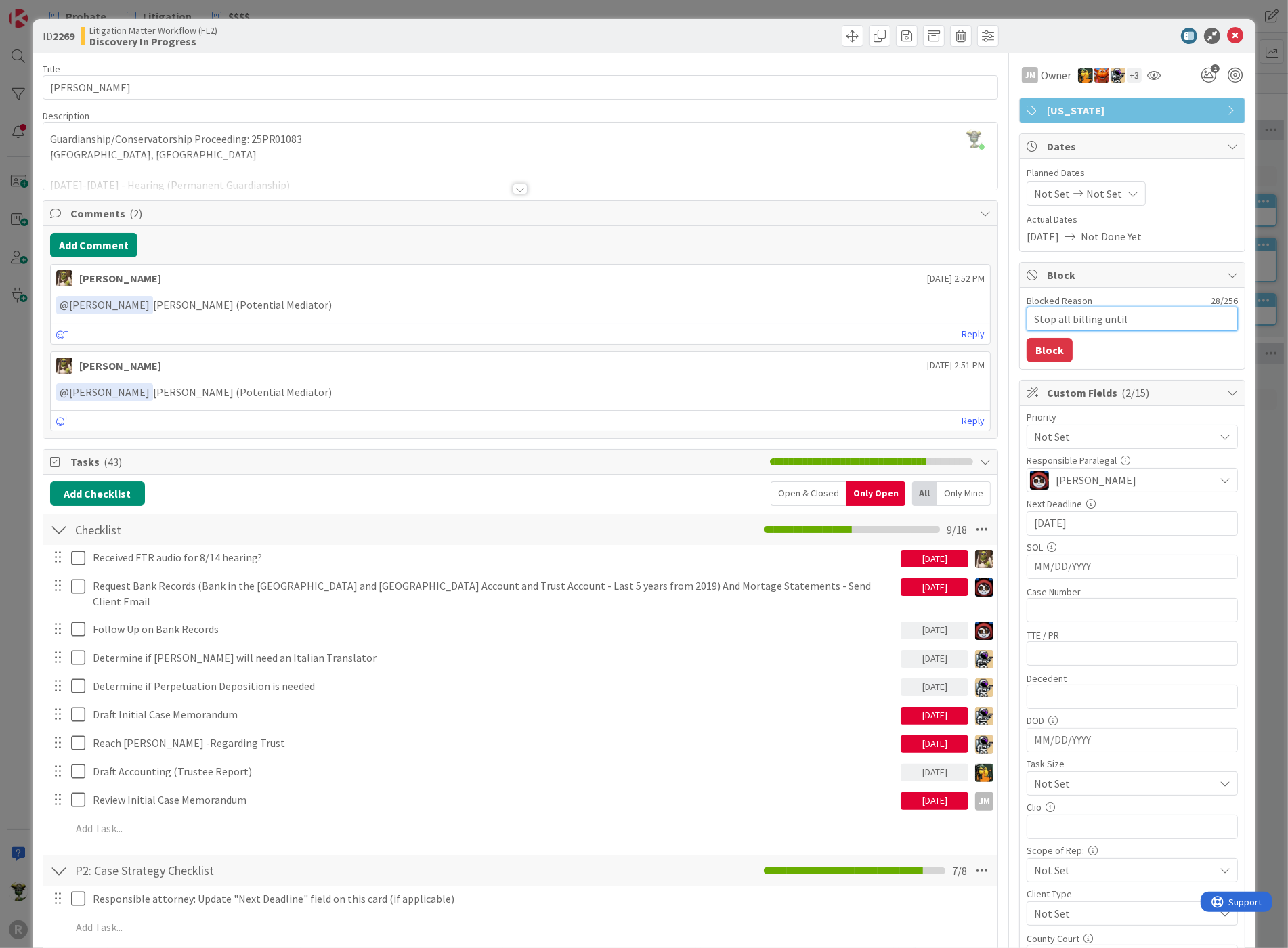
type textarea "Stop all billing unti"
type textarea "x"
type textarea "Stop all billing unt"
type textarea "x"
type textarea "Stop all billing un"
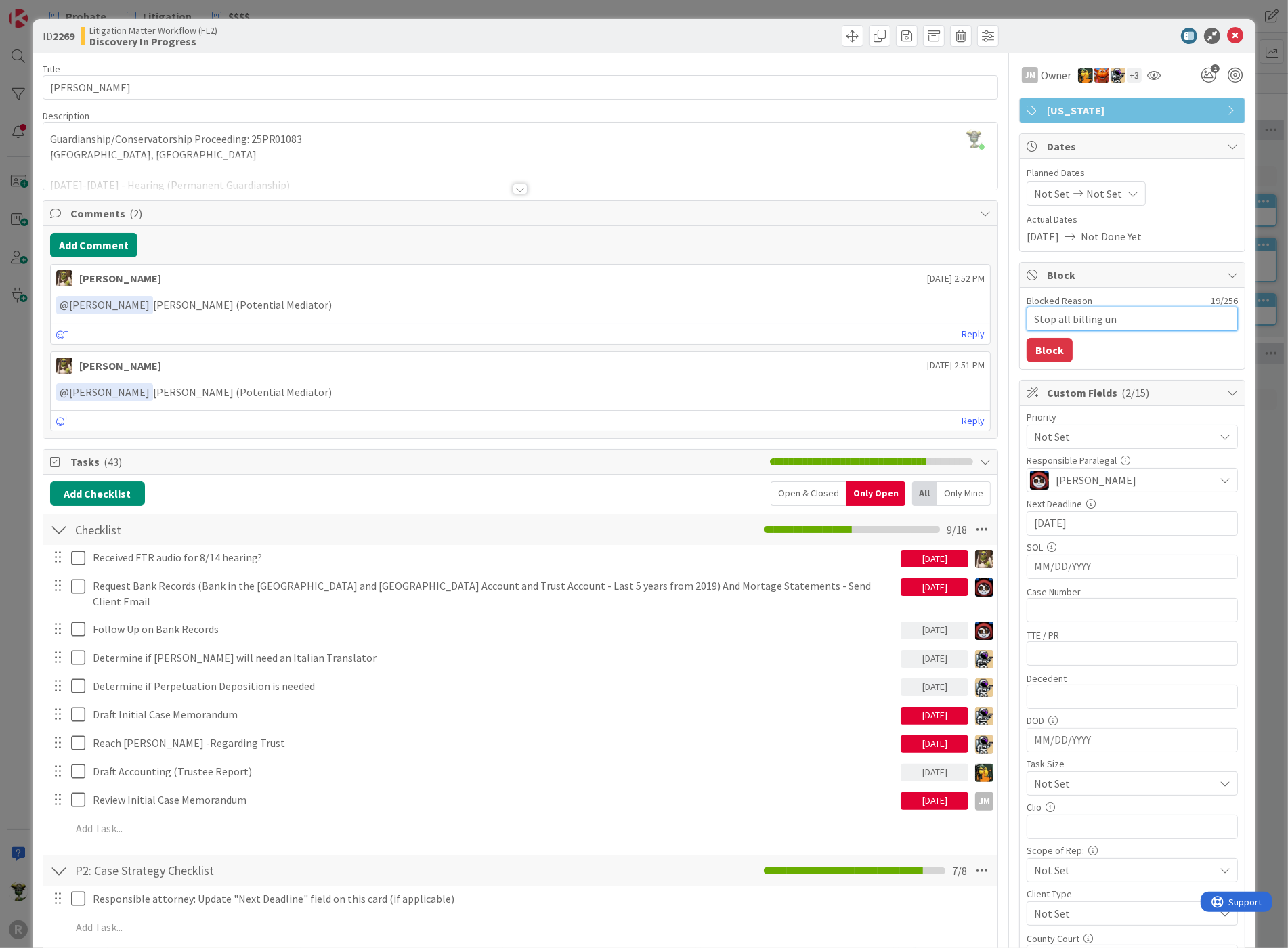
type textarea "x"
type textarea "Stop all billing u"
type textarea "x"
type textarea "Stop all billing"
type textarea "x"
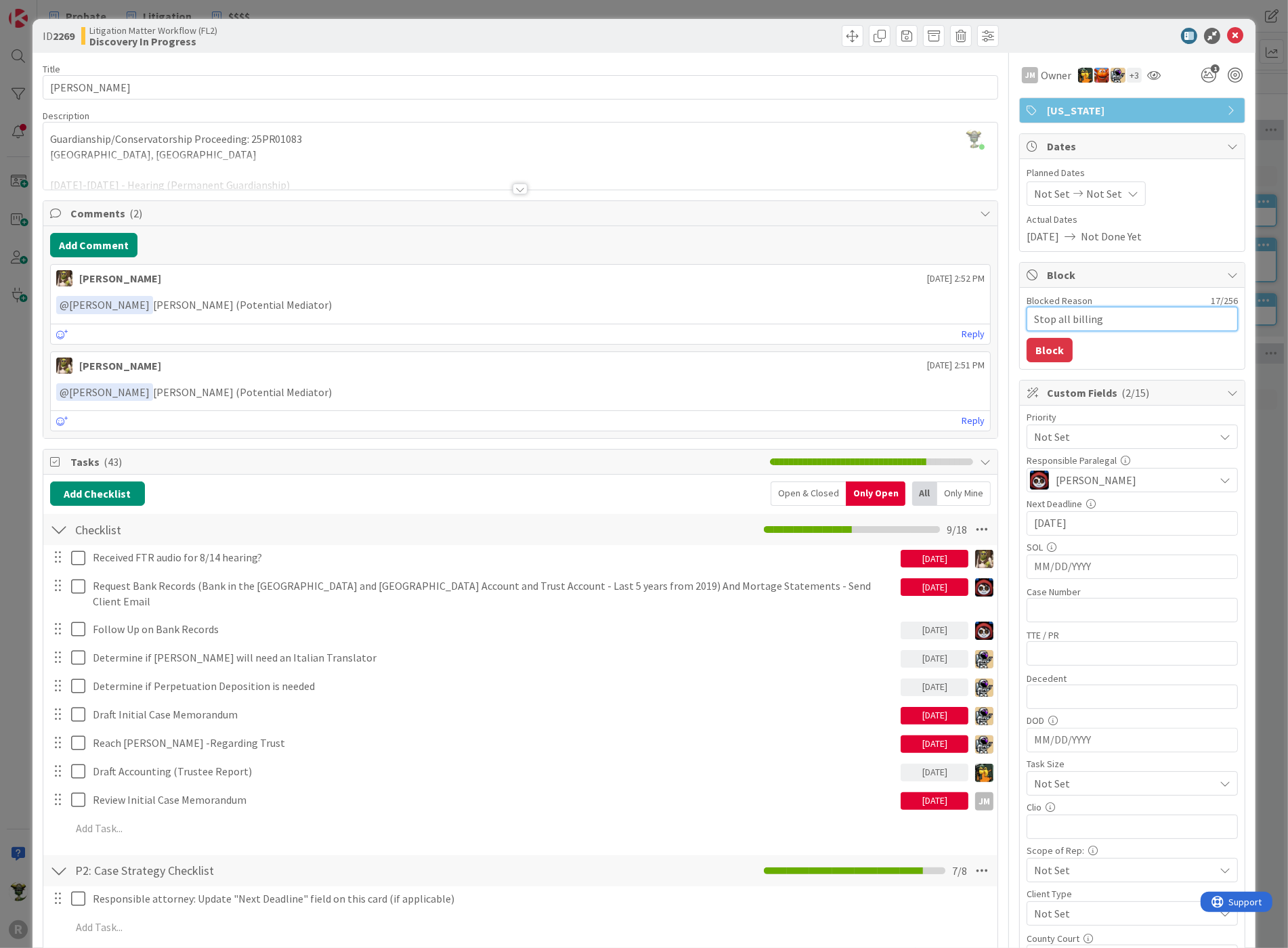
type textarea "Stop all billing"
type textarea "x"
type textarea "Stop all billing"
type textarea "x"
type textarea "Stop all billing p"
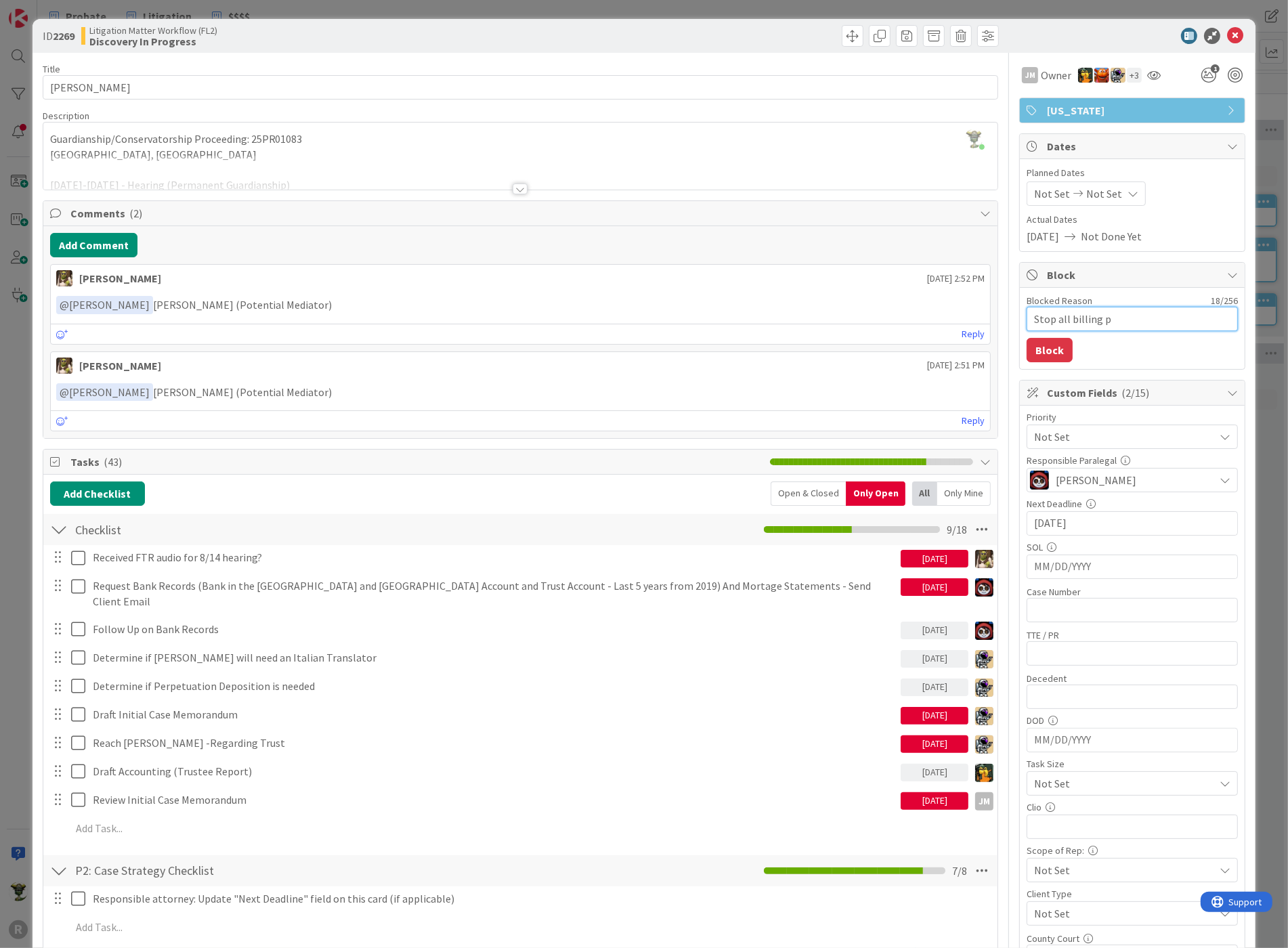
type textarea "x"
type textarea "Stop all billing pe"
type textarea "x"
type textarea "Stop all billing pen"
type textarea "x"
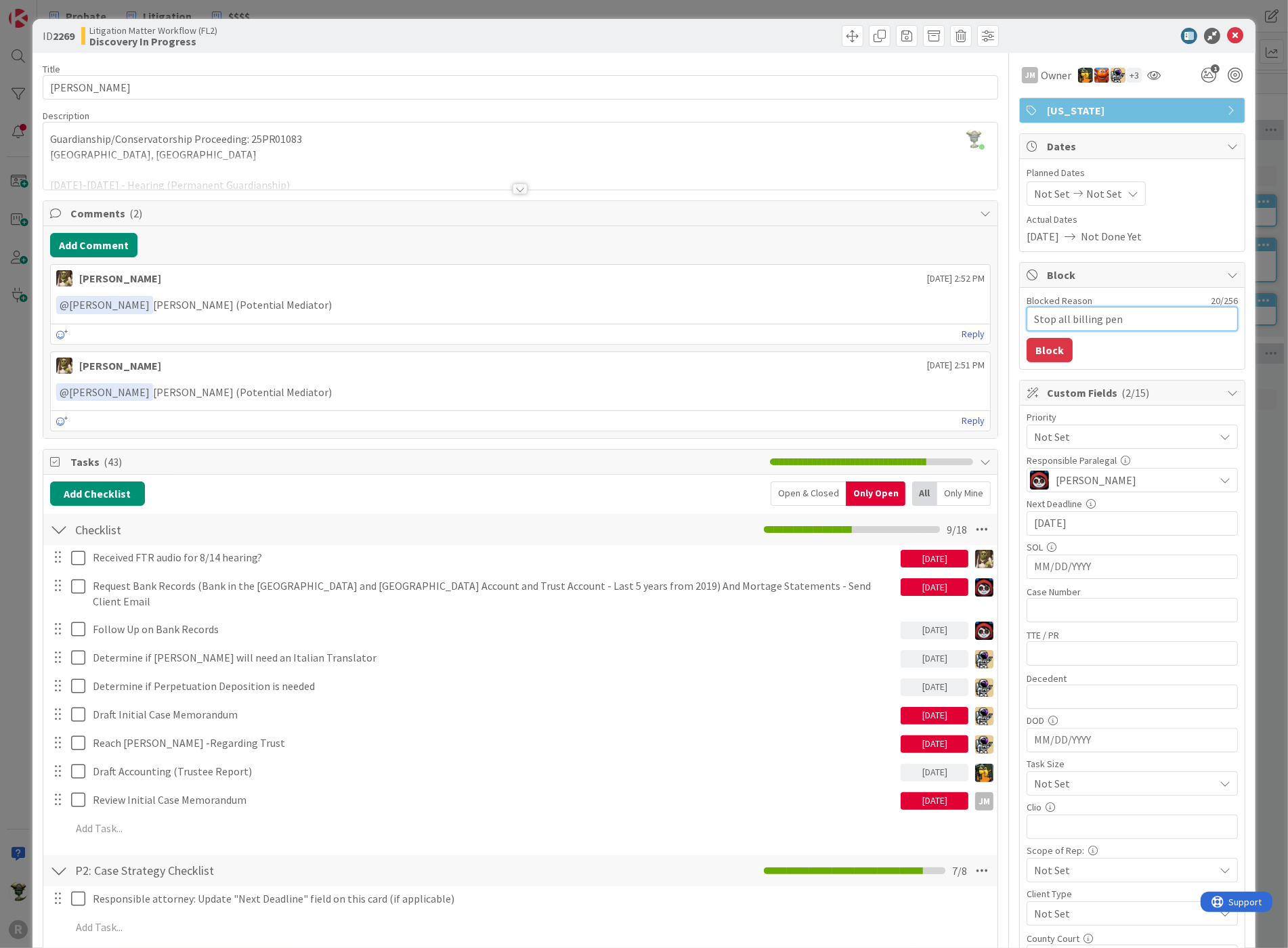
type textarea "Stop all billing pend"
type textarea "x"
type textarea "Stop all billing pendin"
type textarea "x"
type textarea "Stop all billing pending"
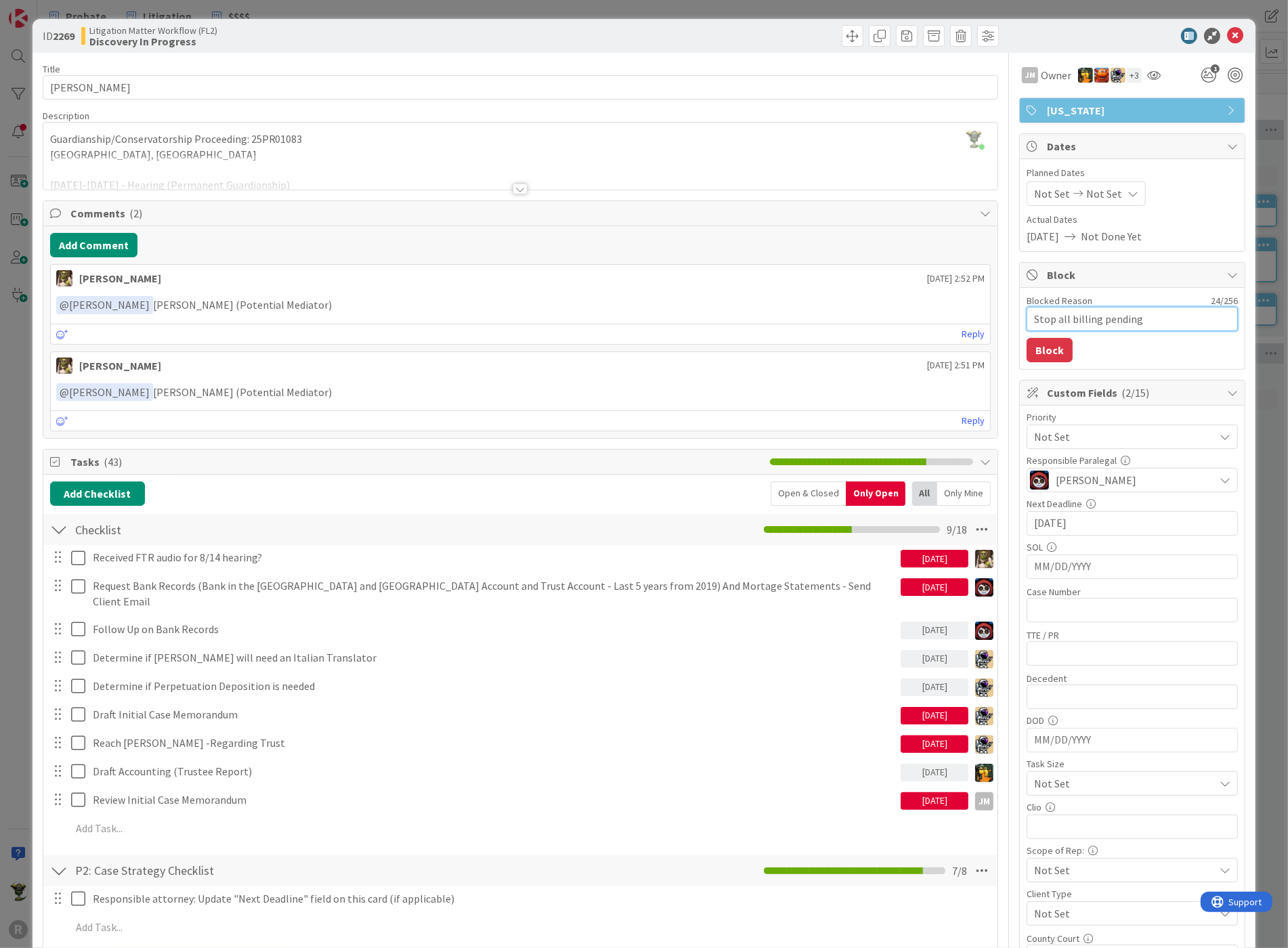
type textarea "x"
type textarea "Stop all billing pending"
type textarea "x"
type textarea "Stop all billing pending c"
type textarea "x"
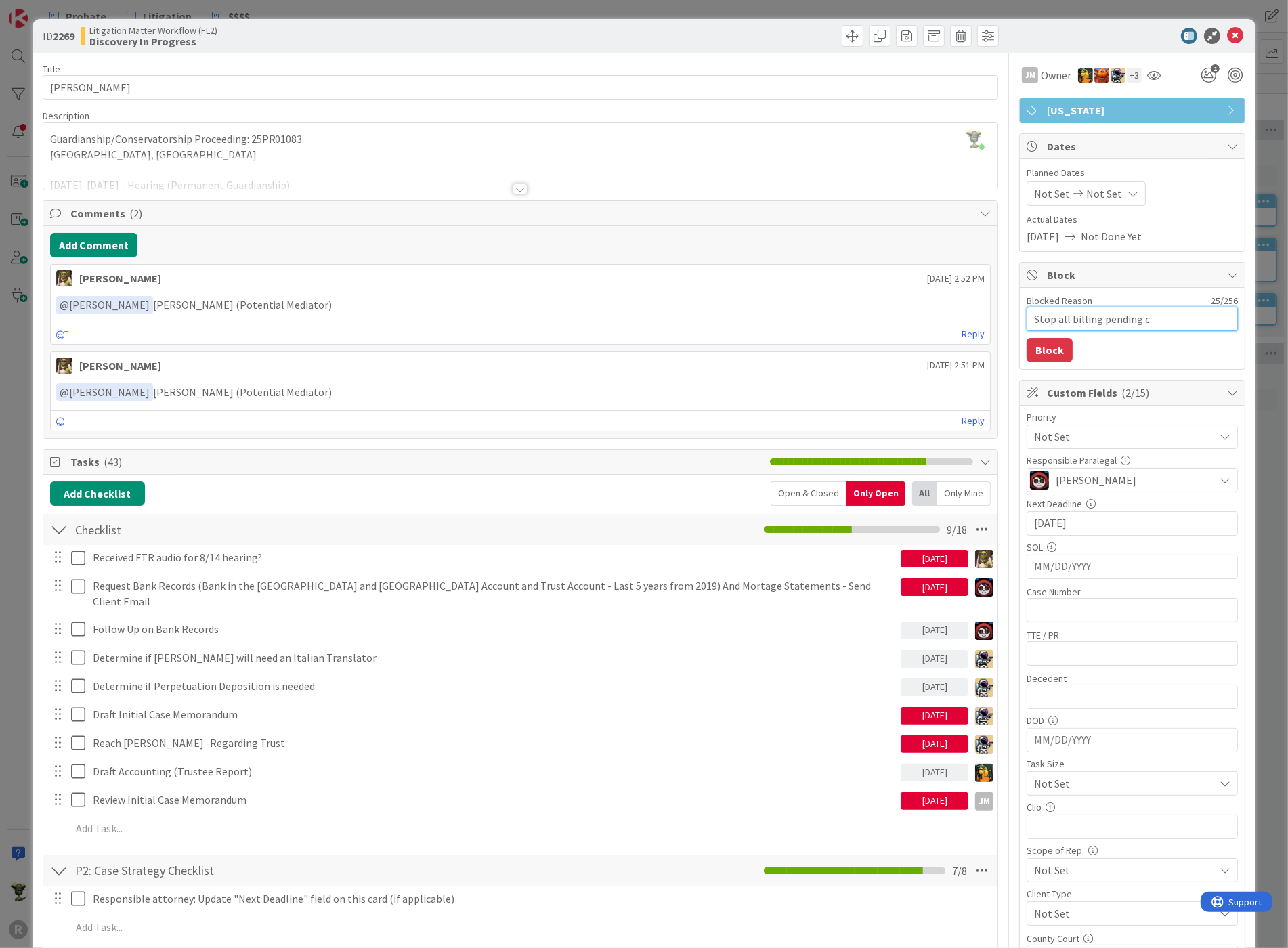
type textarea "Stop all billing pending cl"
type textarea "x"
type textarea "Stop all billing pending clie"
type textarea "x"
type textarea "Stop all billing pending clien"
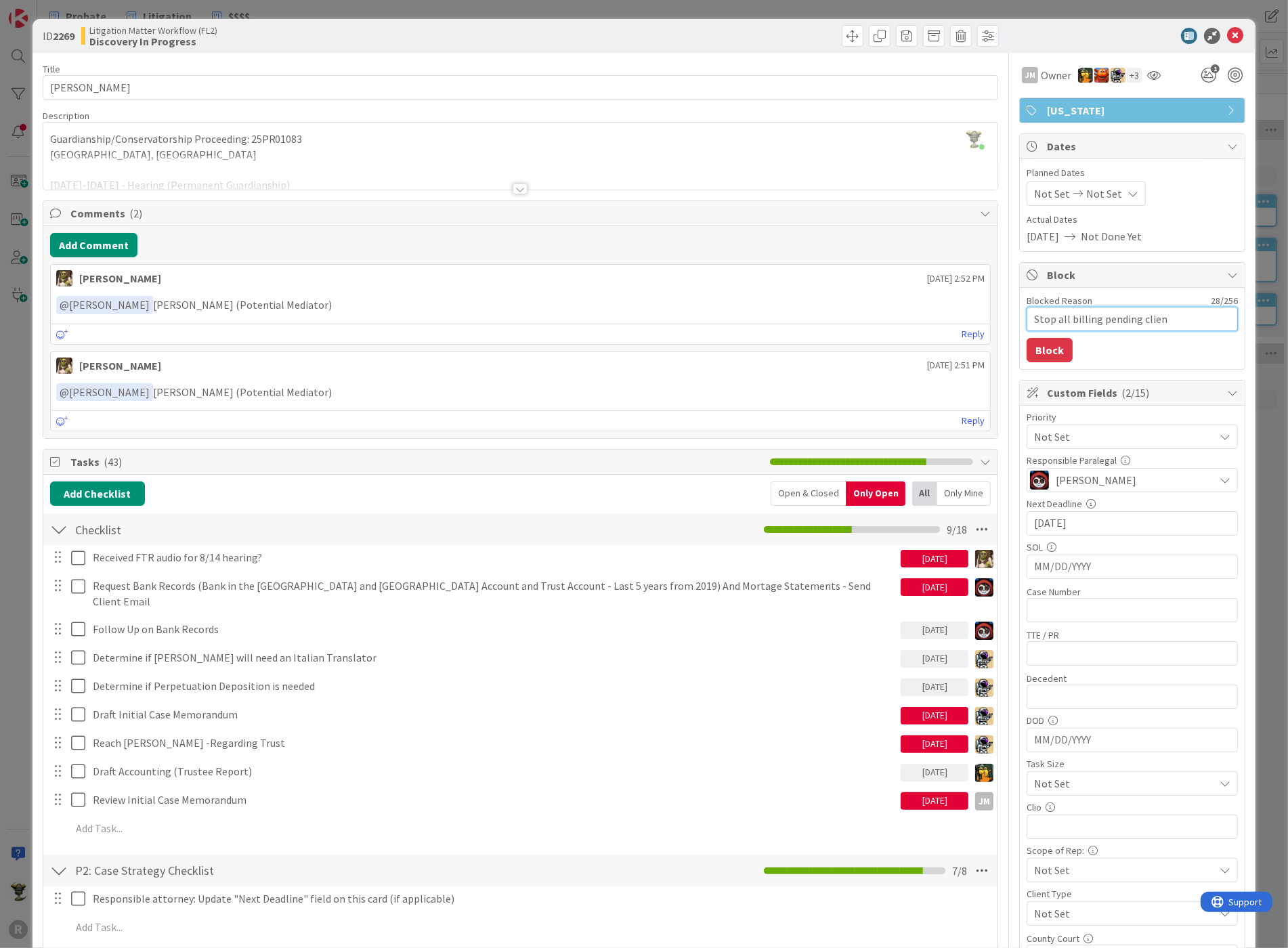
type textarea "x"
type textarea "Stop all billing pending client"
type textarea "x"
type textarea "Stop all billing pending client"
type textarea "x"
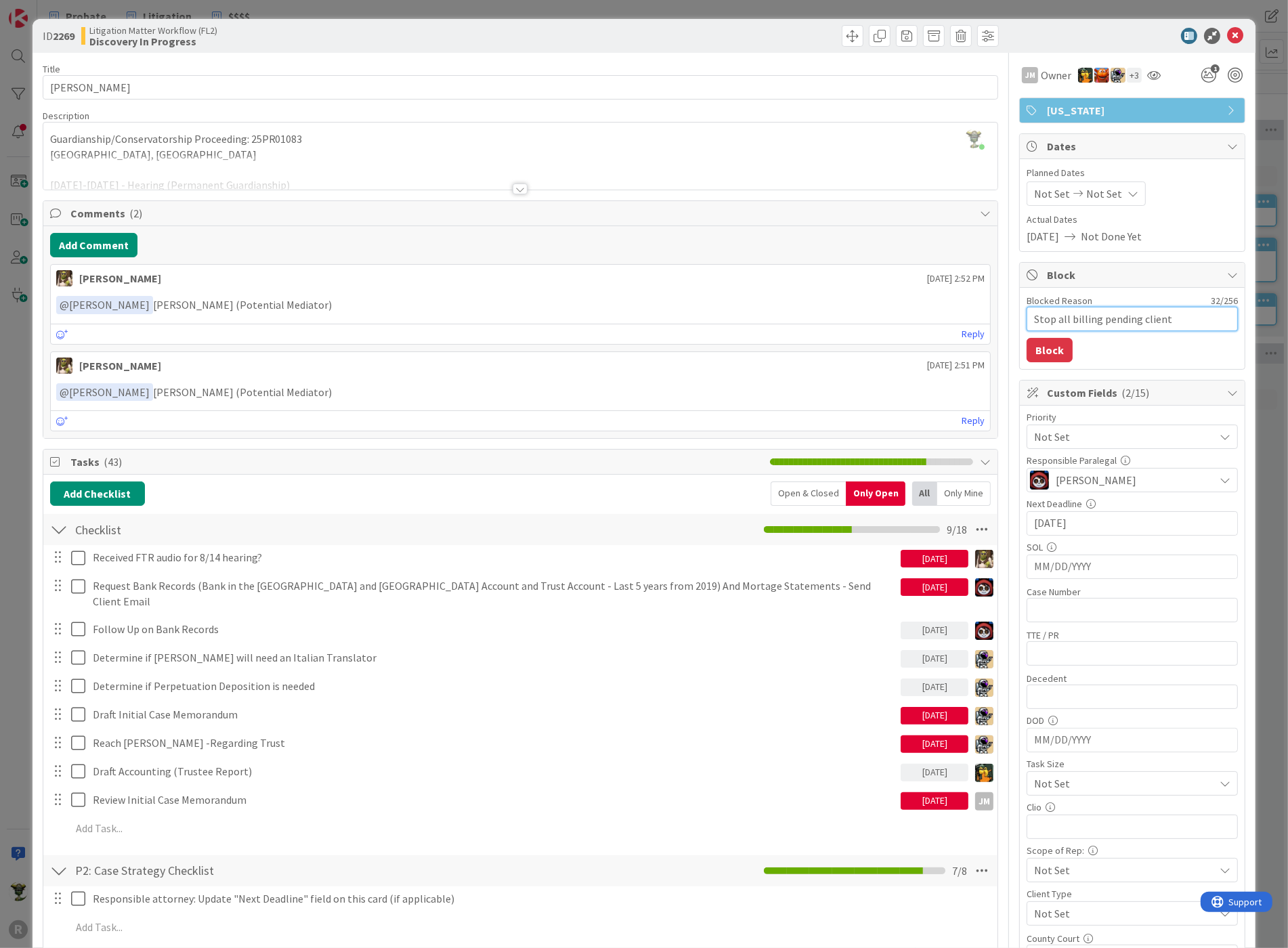
type textarea "Stop all billing pending client i"
type textarea "x"
type textarea "Stop all billing pending client in"
type textarea "x"
type textarea "Stop all billing pending client ins"
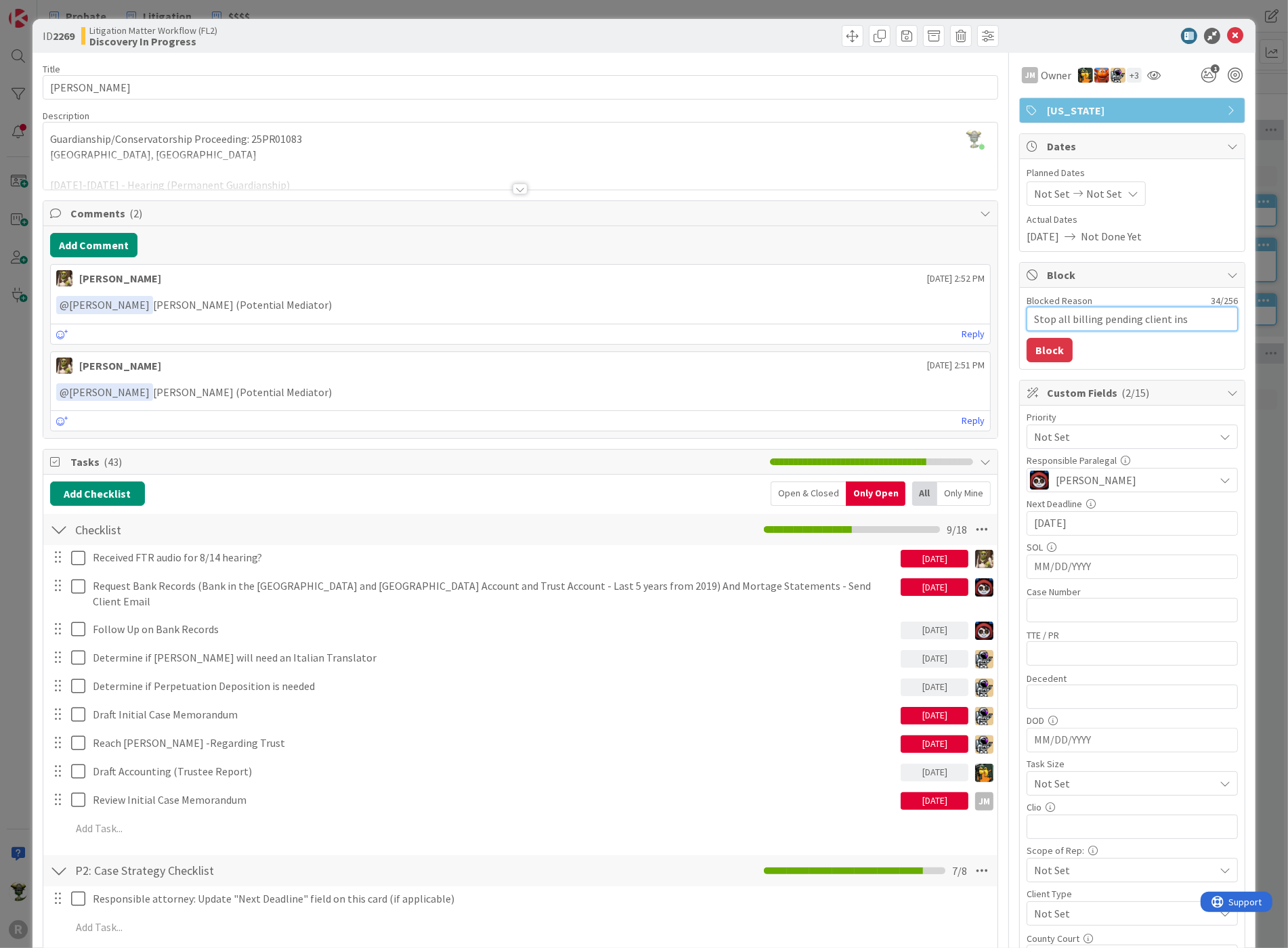
type textarea "x"
type textarea "Stop all billing pending client inst"
type textarea "x"
type textarea "Stop all billing pending client instr"
type textarea "x"
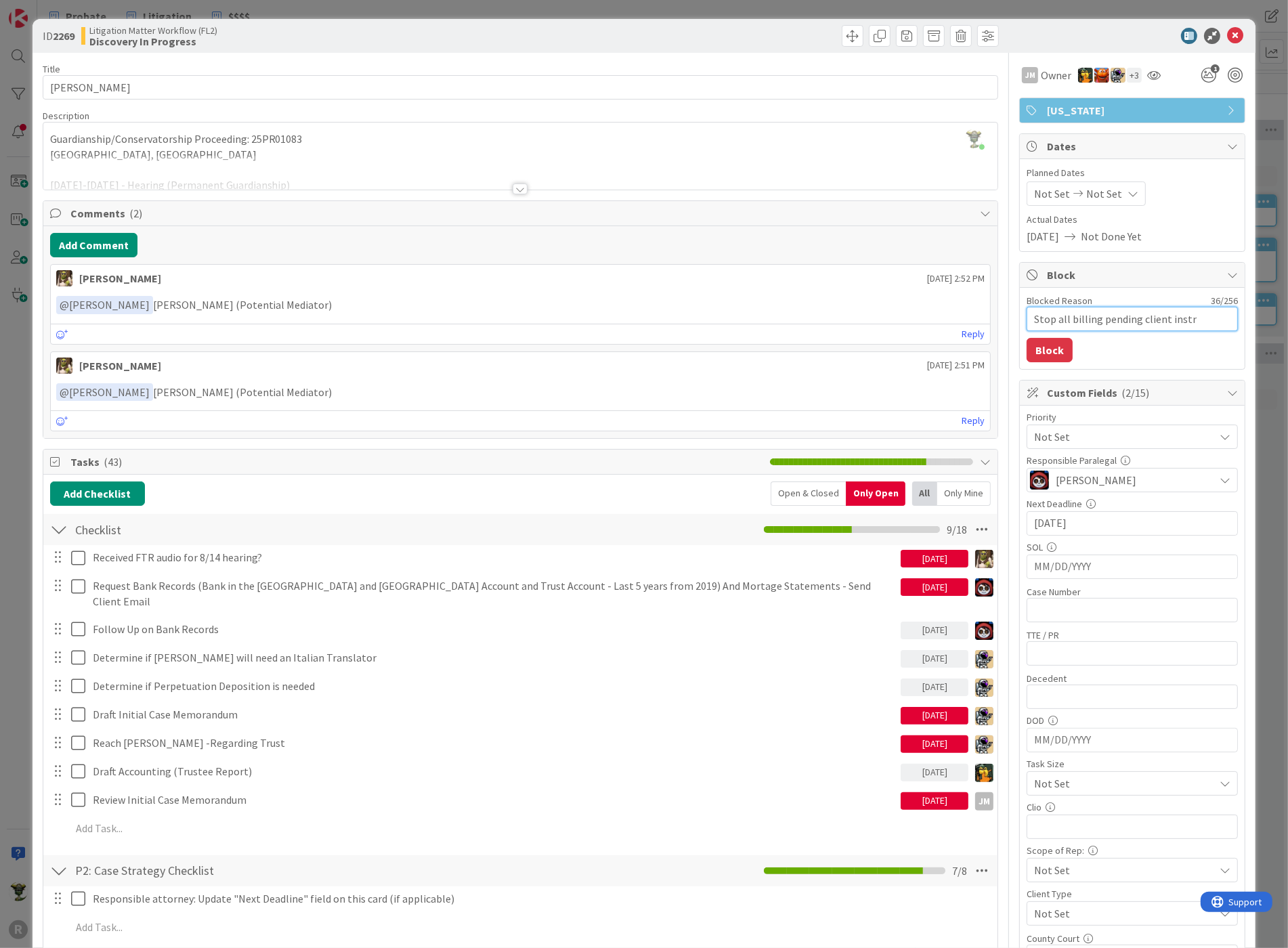
type textarea "Stop all billing pending client instru"
type textarea "x"
type textarea "Stop all billing pending client instrut"
type textarea "x"
type textarea "Stop all billing pending client instruti"
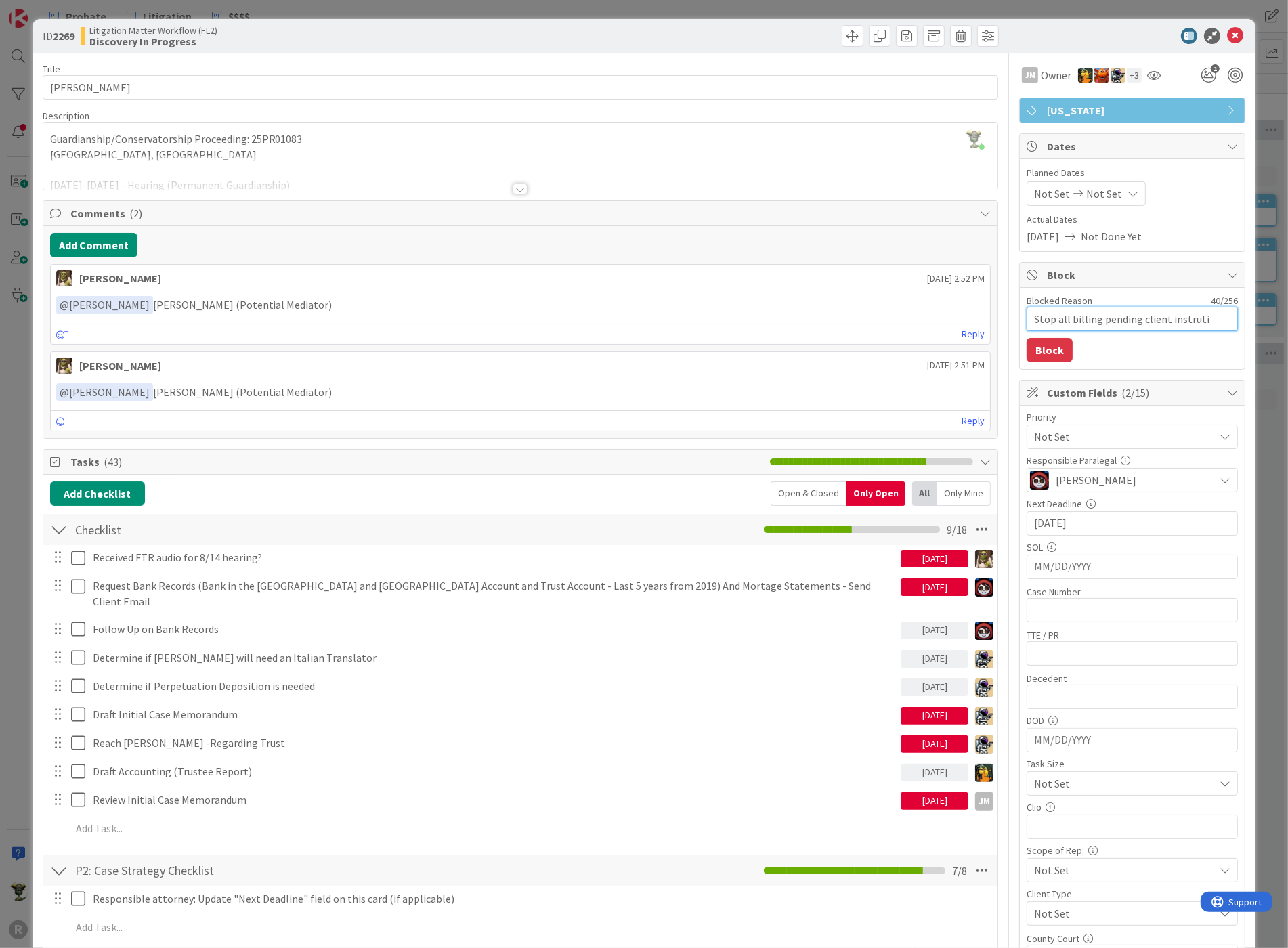
type textarea "x"
type textarea "Stop all billing pending client instrutio"
type textarea "x"
type textarea "Stop all billing pending client instrution"
type textarea "x"
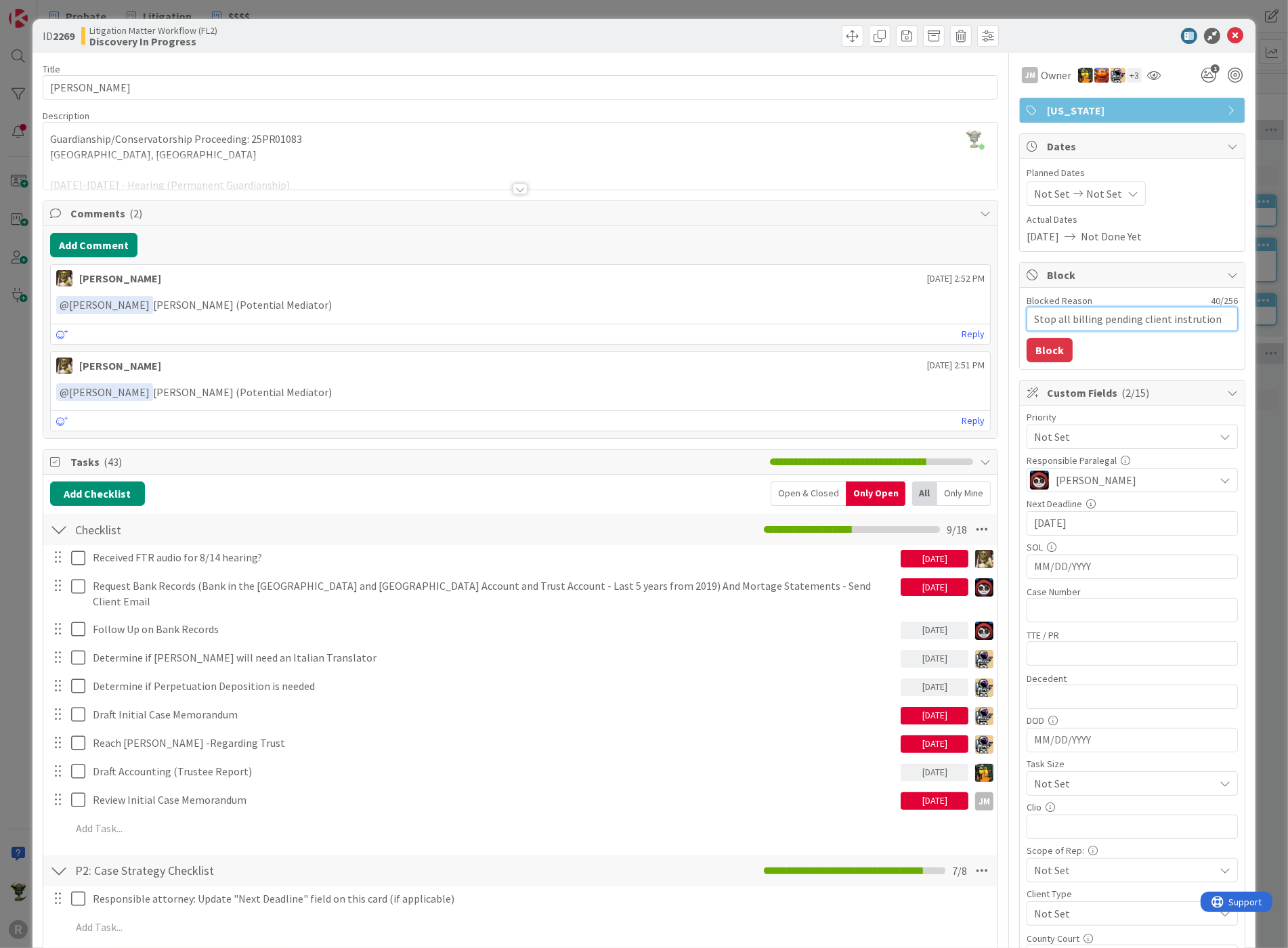
type textarea "Stop all billing pending client instrutions"
type textarea "x"
type textarea "Stop all billing pending client instrutions"
type textarea "x"
type textarea "Stop all billing pending client instructions"
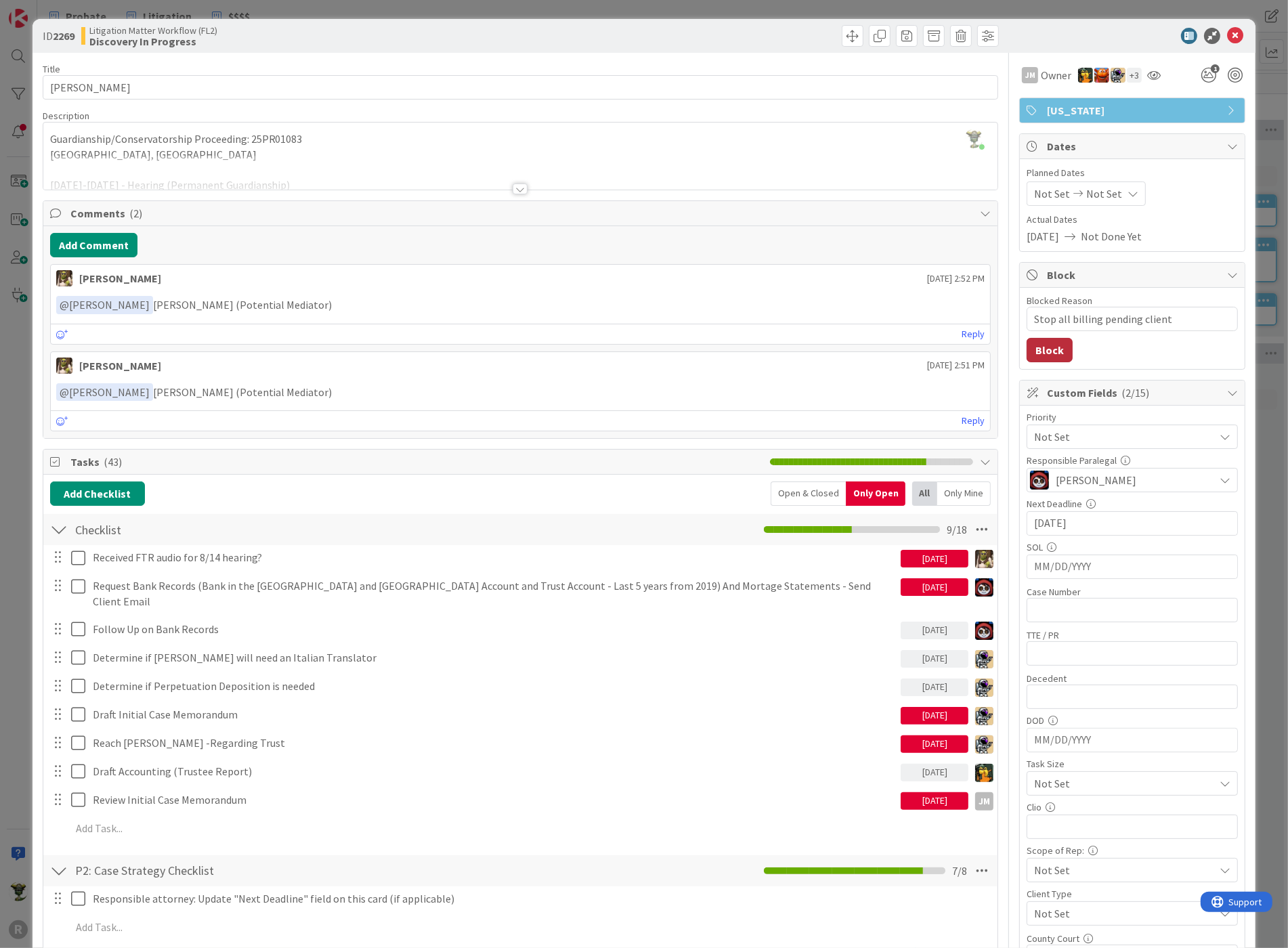
click at [1047, 347] on button "Block" at bounding box center [1049, 350] width 46 height 24
